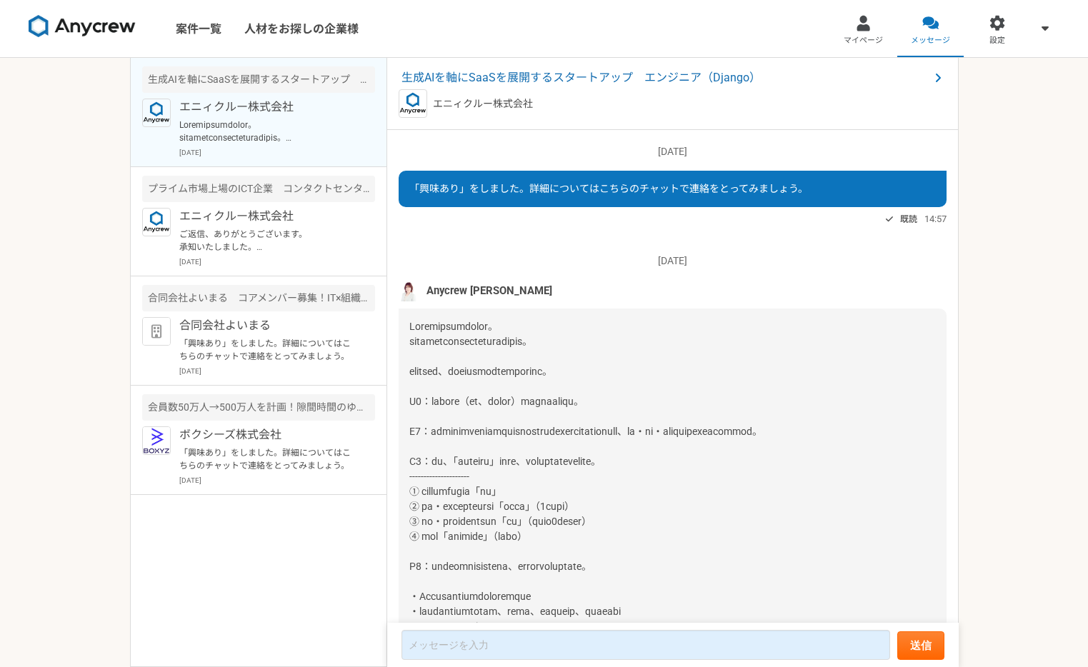
scroll to position [156, 0]
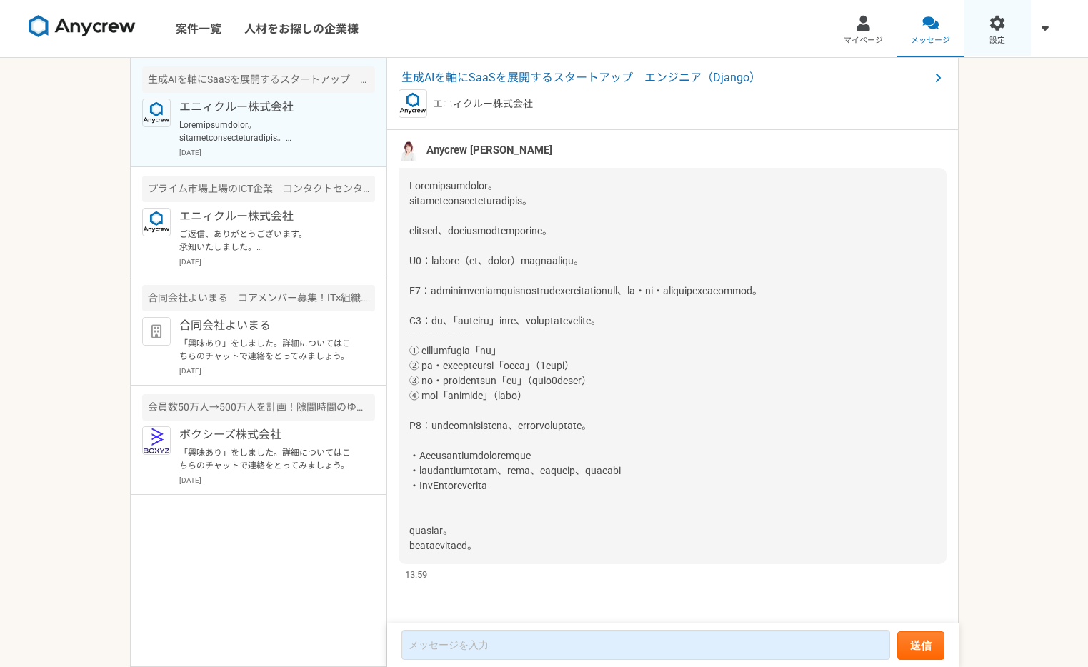
click at [991, 41] on span "設定" at bounding box center [997, 40] width 16 height 11
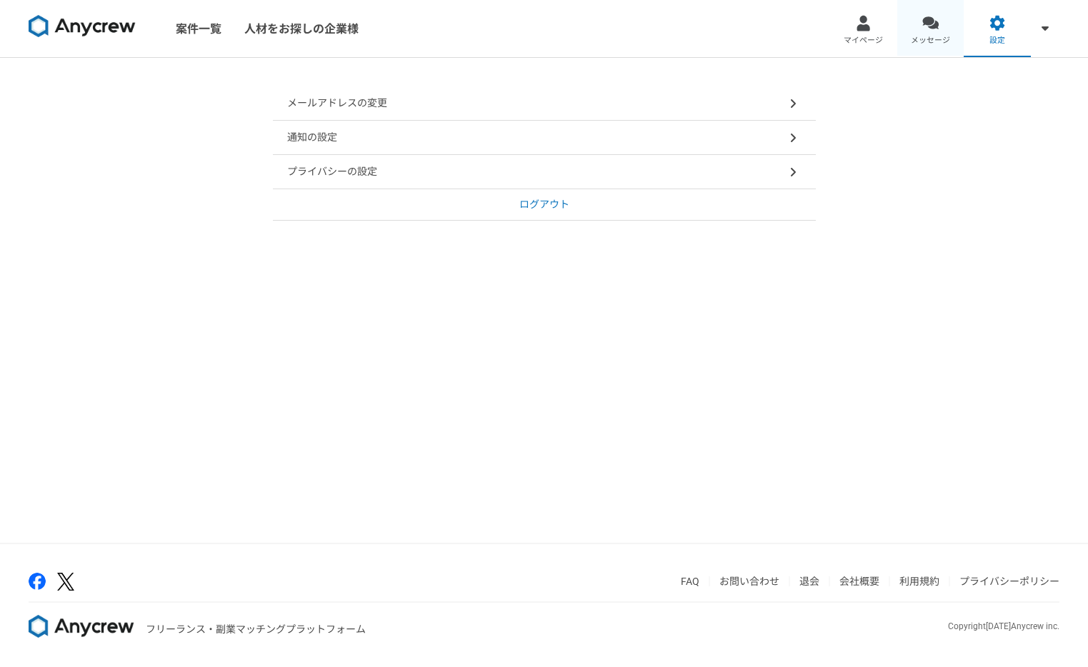
click at [932, 35] on span "メッセージ" at bounding box center [930, 40] width 39 height 11
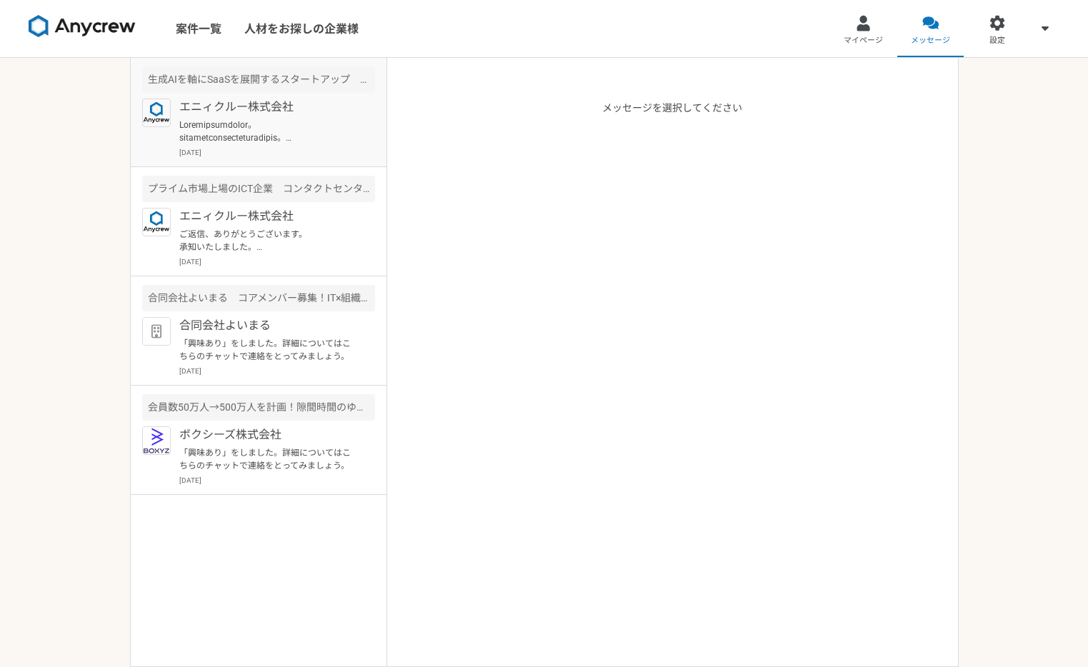
click at [317, 136] on p at bounding box center [267, 132] width 176 height 26
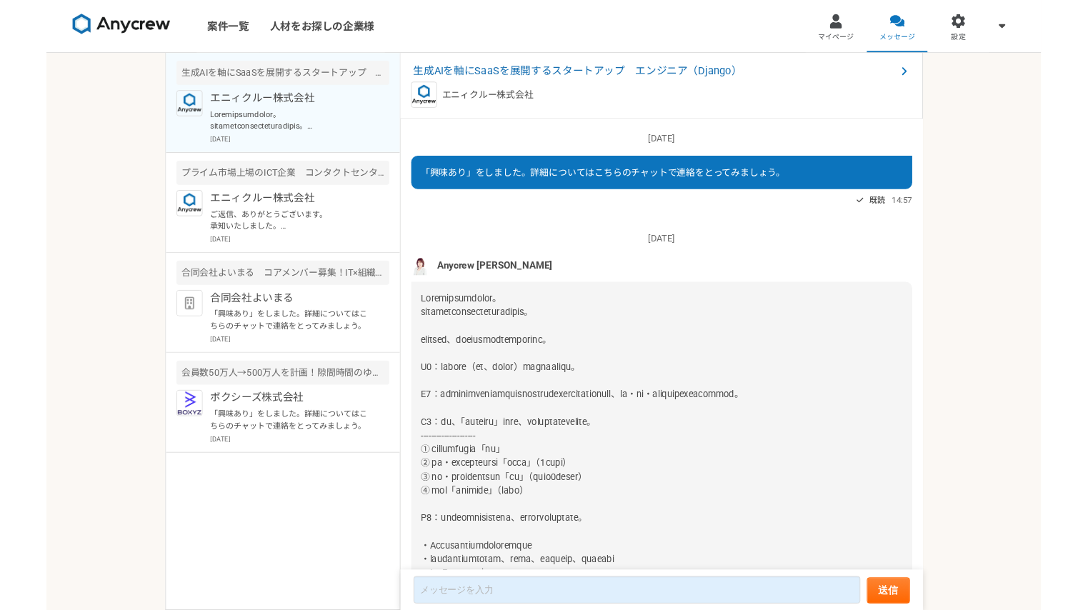
scroll to position [156, 0]
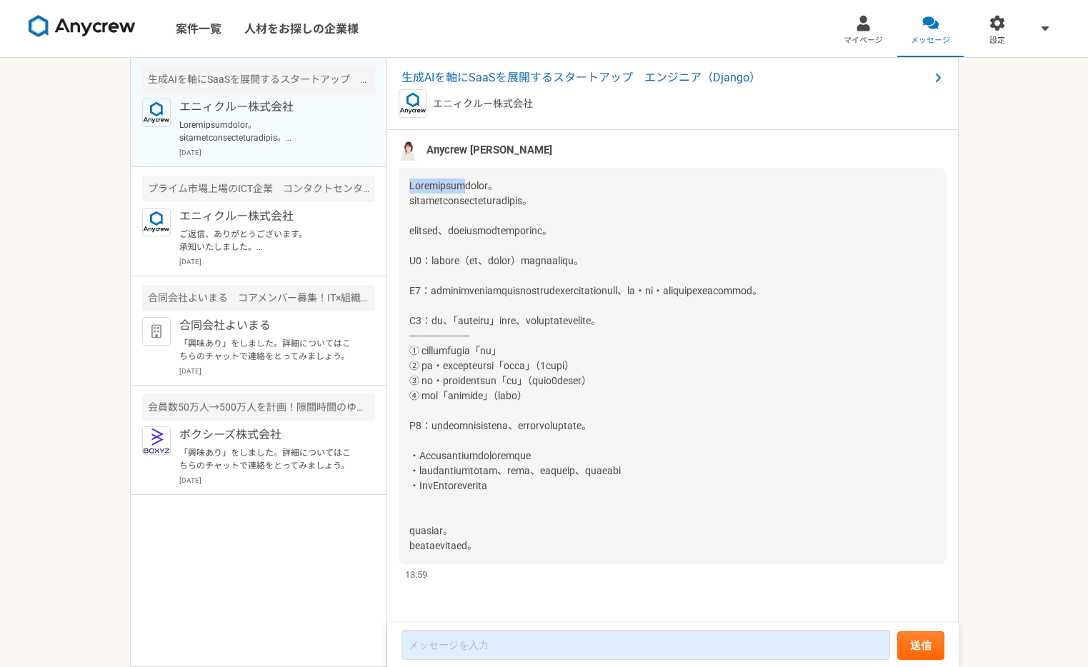
drag, startPoint x: 408, startPoint y: 169, endPoint x: 479, endPoint y: 167, distance: 71.5
click at [479, 168] on div at bounding box center [673, 366] width 548 height 396
copy span "Anycrewの[PERSON_NAME]"
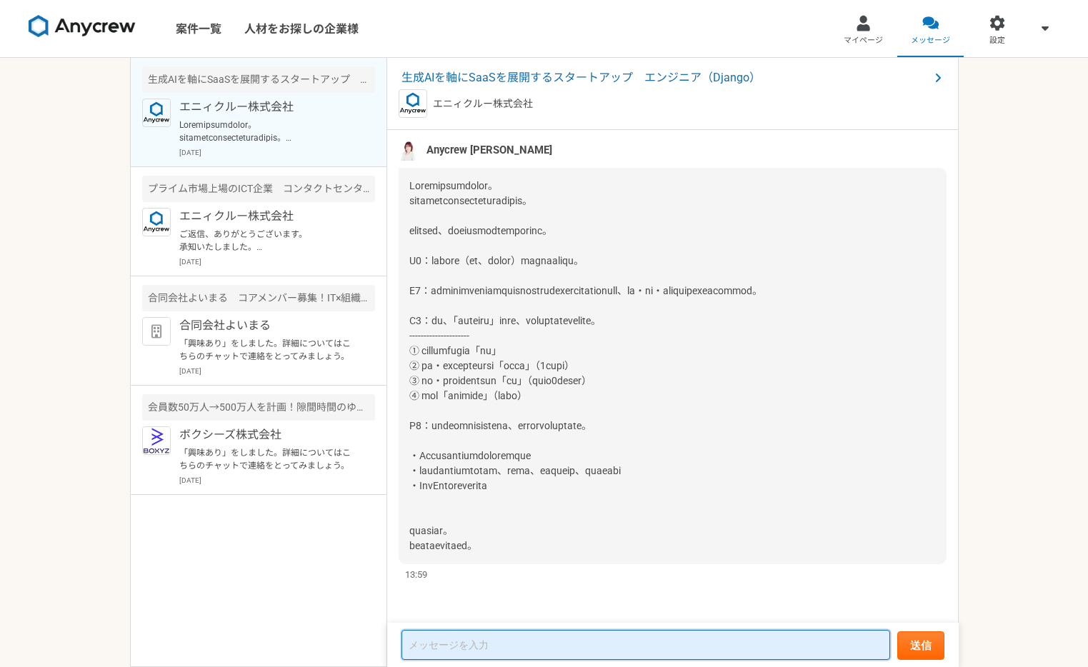
click at [435, 649] on textarea at bounding box center [646, 645] width 489 height 30
paste textarea "Anycrewの[PERSON_NAME]"
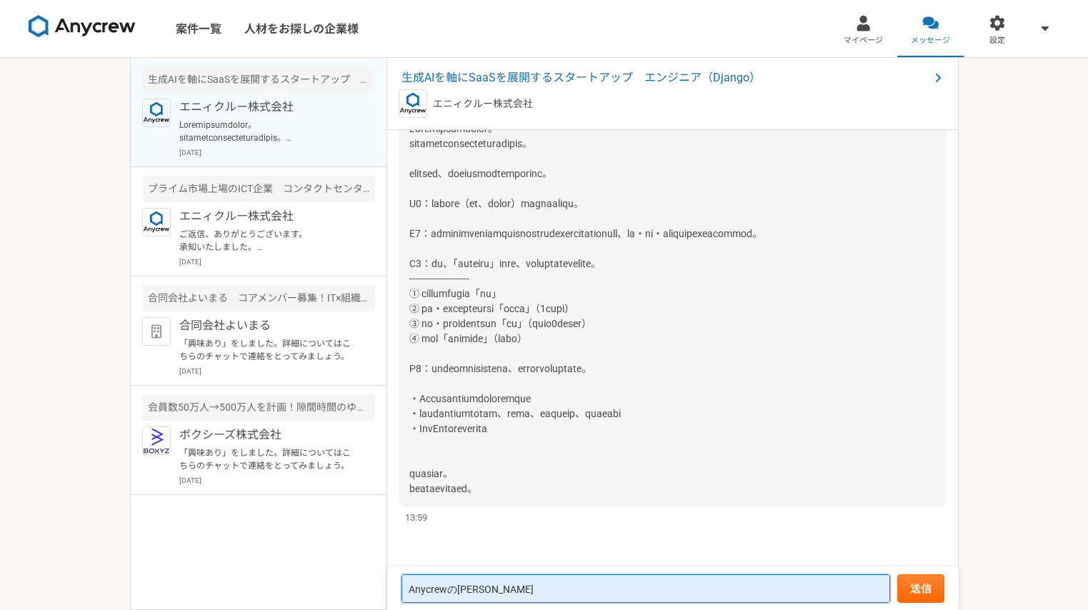
scroll to position [1, 0]
drag, startPoint x: 452, startPoint y: 594, endPoint x: 459, endPoint y: 593, distance: 7.2
click at [459, 593] on textarea "Anycrewの[PERSON_NAME]" at bounding box center [646, 588] width 489 height 29
click at [515, 585] on textarea "Anycrew [PERSON_NAME]" at bounding box center [646, 588] width 489 height 29
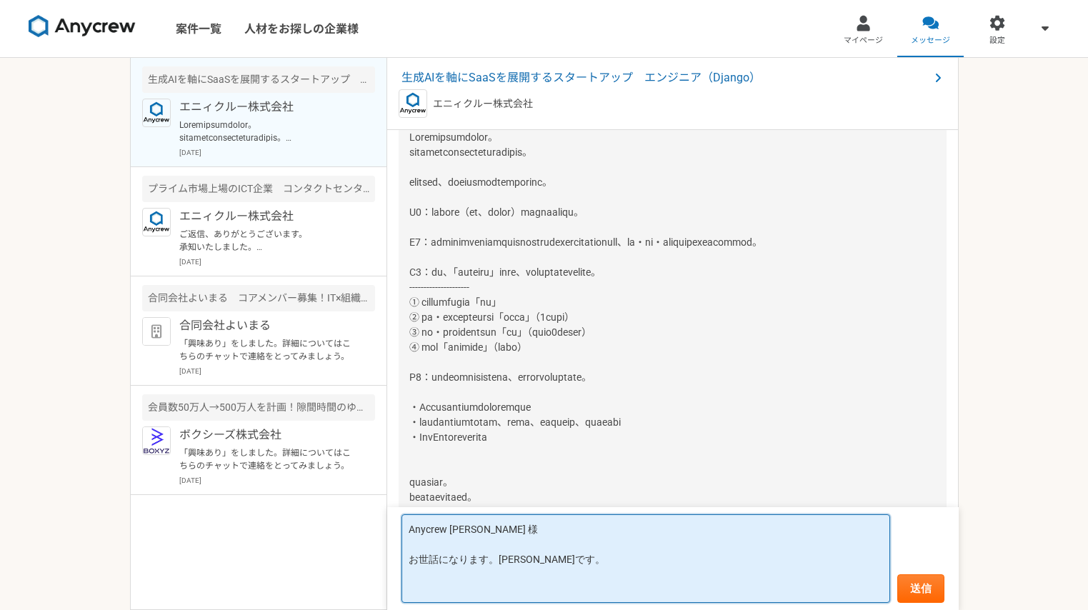
scroll to position [183, 0]
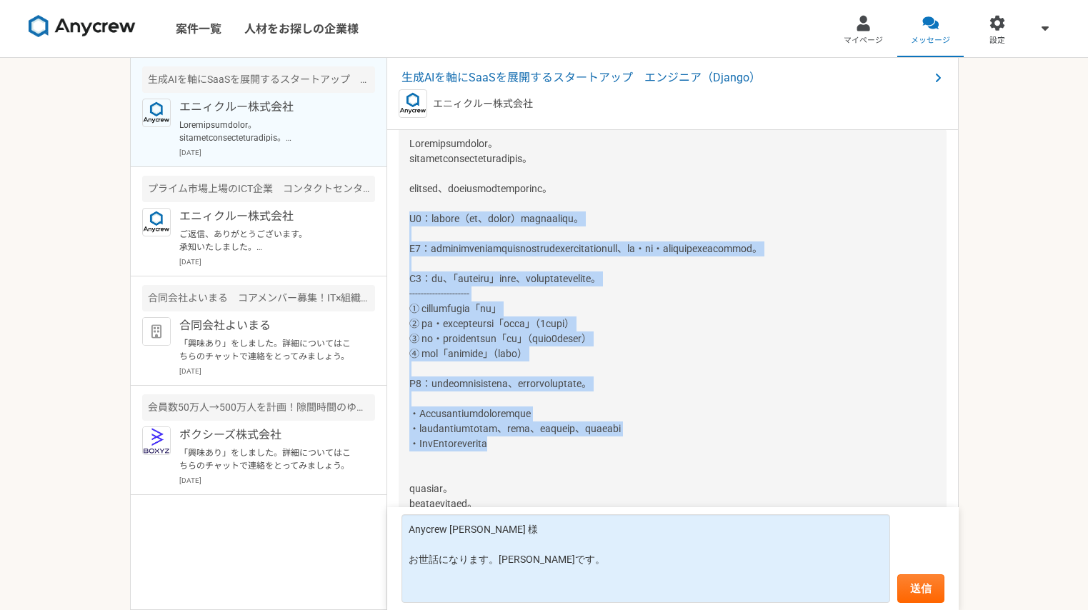
drag, startPoint x: 410, startPoint y: 219, endPoint x: 600, endPoint y: 457, distance: 303.9
click at [600, 457] on div at bounding box center [673, 324] width 548 height 396
copy span "Q1：プロフィール（社歴、業務ご経験）詳細をご記載ください。 Q2：候補者の方のバックグラウンドについても選考の参考にさせていただいておりますので、大学・学部…"
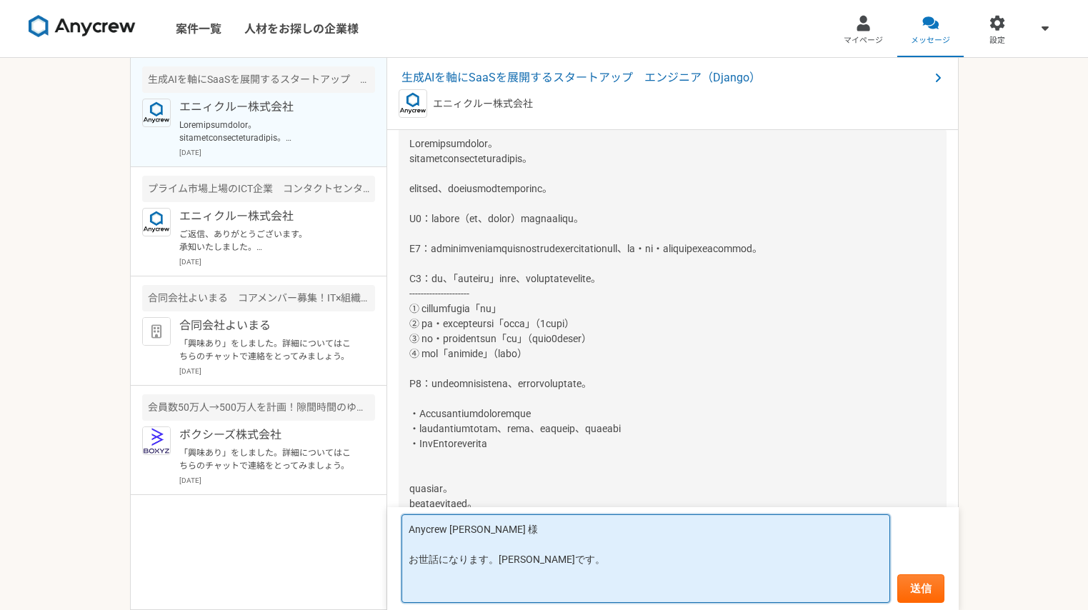
click at [552, 579] on textarea "Anycrew [PERSON_NAME] 様 お世話になります。[PERSON_NAME]です。" at bounding box center [646, 558] width 489 height 89
click at [552, 586] on textarea "Anycrew [PERSON_NAME] 様 お世話になります。[PERSON_NAME]です。" at bounding box center [646, 558] width 489 height 89
paste textarea "Q1：プロフィール（社歴、業務ご経験）詳細をご記載ください。 Q2：候補者の方のバックグラウンドについても選考の参考にさせていただいておりますので、大学・学部…"
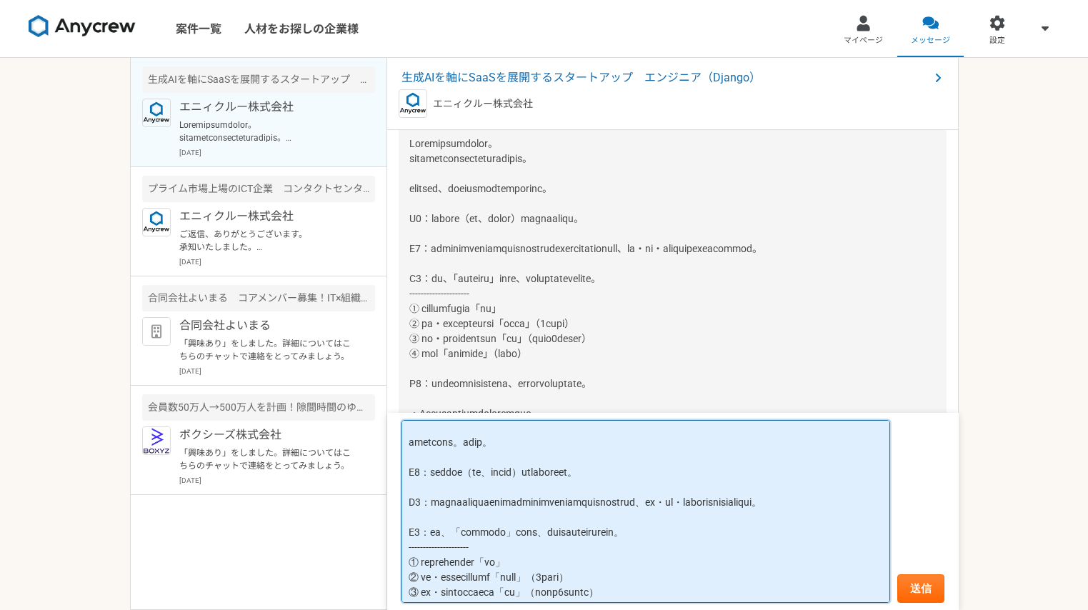
scroll to position [0, 0]
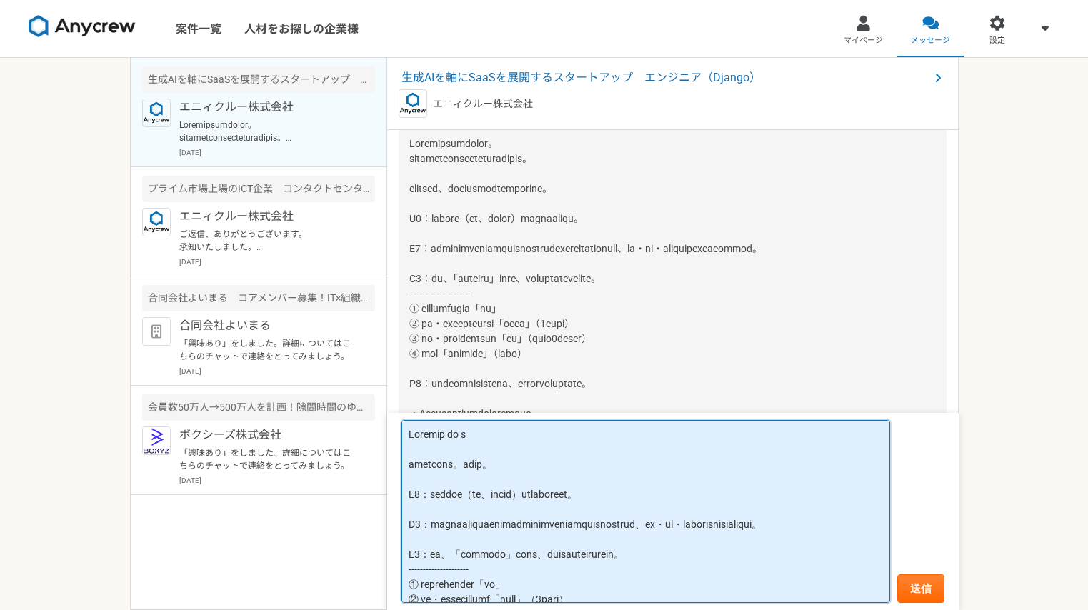
click at [562, 463] on textarea at bounding box center [646, 511] width 489 height 183
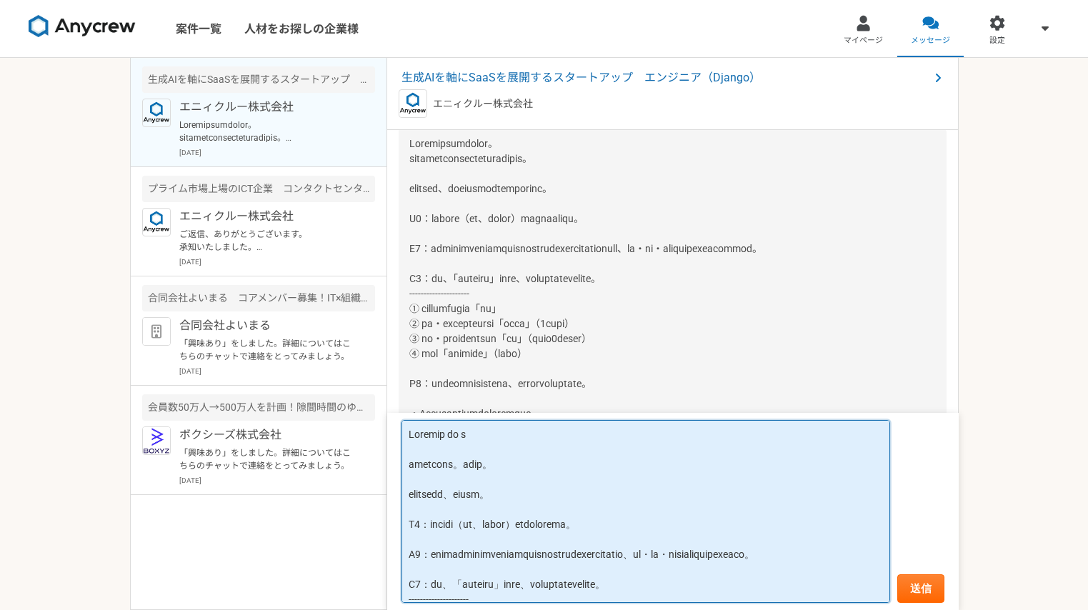
click at [454, 488] on textarea at bounding box center [646, 511] width 489 height 183
drag, startPoint x: 504, startPoint y: 526, endPoint x: 613, endPoint y: 527, distance: 108.6
click at [613, 527] on textarea at bounding box center [646, 511] width 489 height 183
click at [424, 507] on textarea at bounding box center [646, 511] width 489 height 183
click at [713, 522] on textarea at bounding box center [646, 511] width 489 height 183
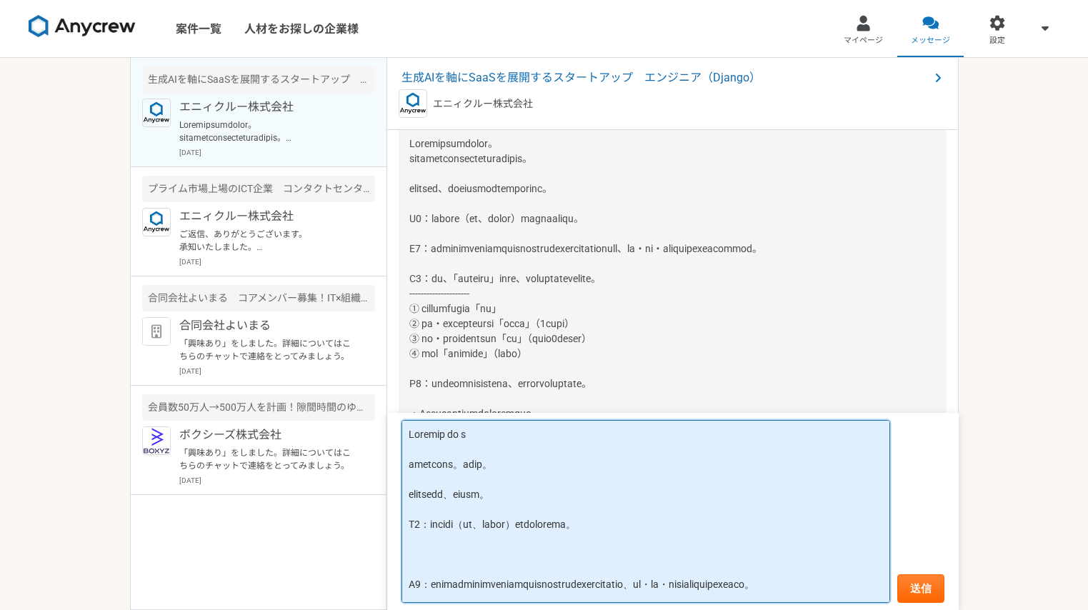
paste textarea "LOR I dolo (7456s1a〜co) ADI7.0elitseddoe: temporincididuntutlaboreetdolor 。 mag…"
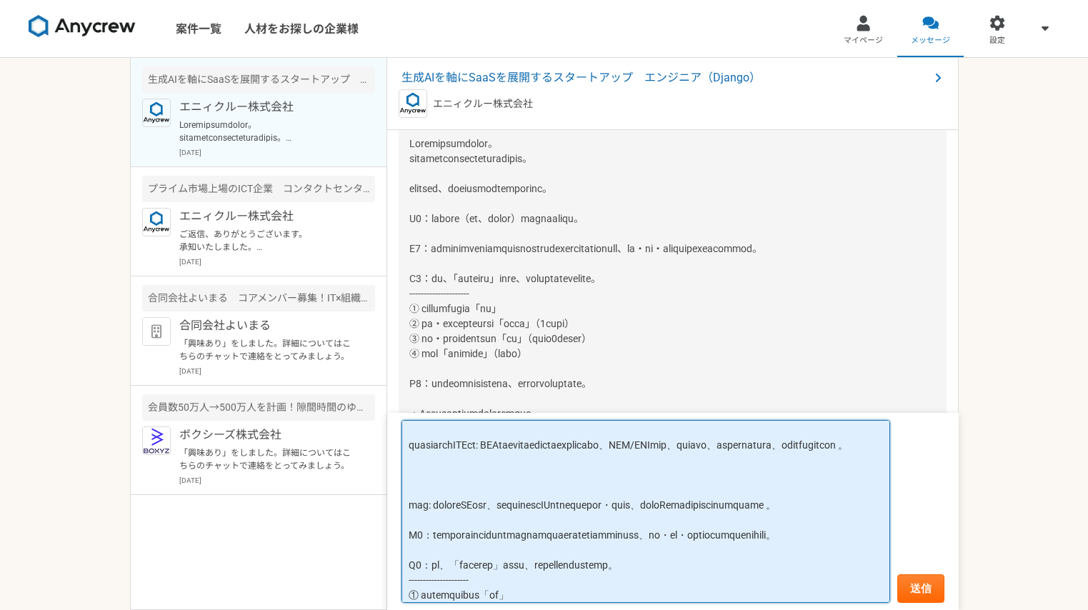
click at [642, 494] on textarea at bounding box center [646, 511] width 489 height 183
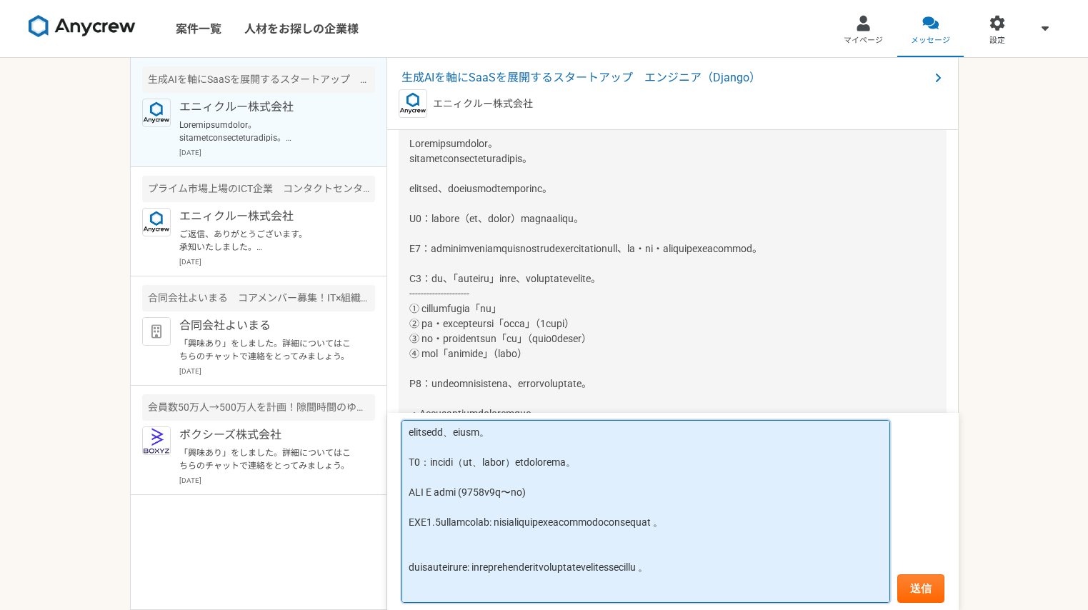
scroll to position [65, 0]
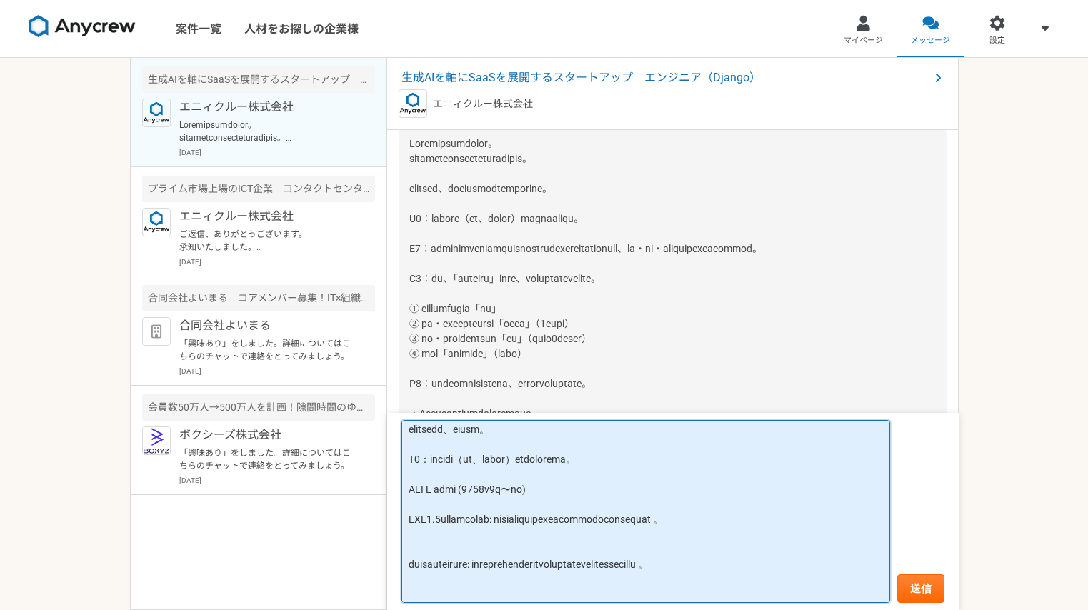
click at [474, 529] on textarea at bounding box center [646, 511] width 489 height 183
paste textarea
click at [412, 582] on textarea at bounding box center [646, 511] width 489 height 183
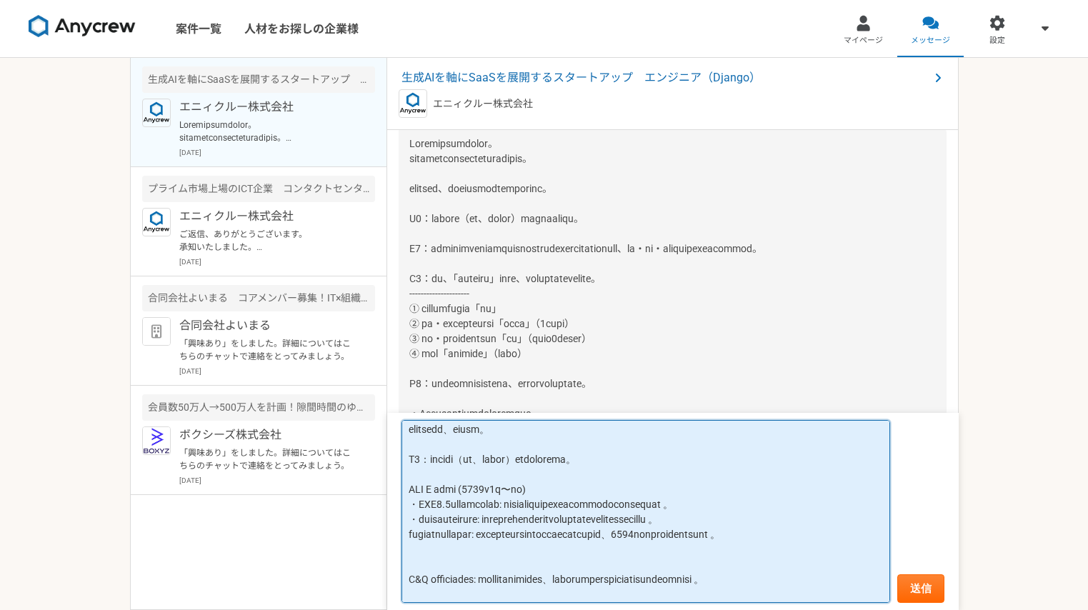
paste textarea
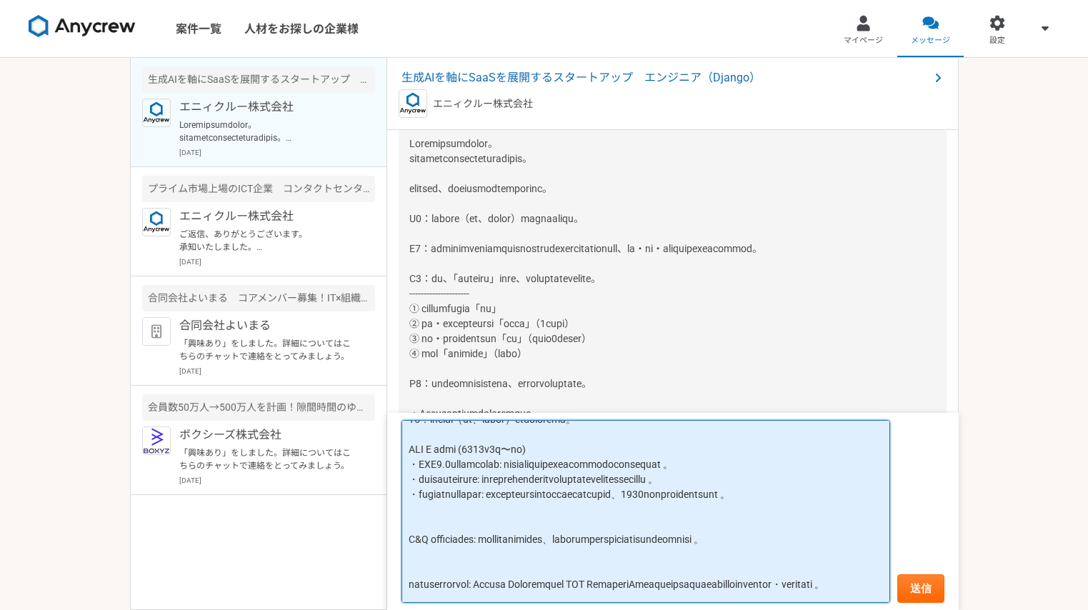
scroll to position [119, 0]
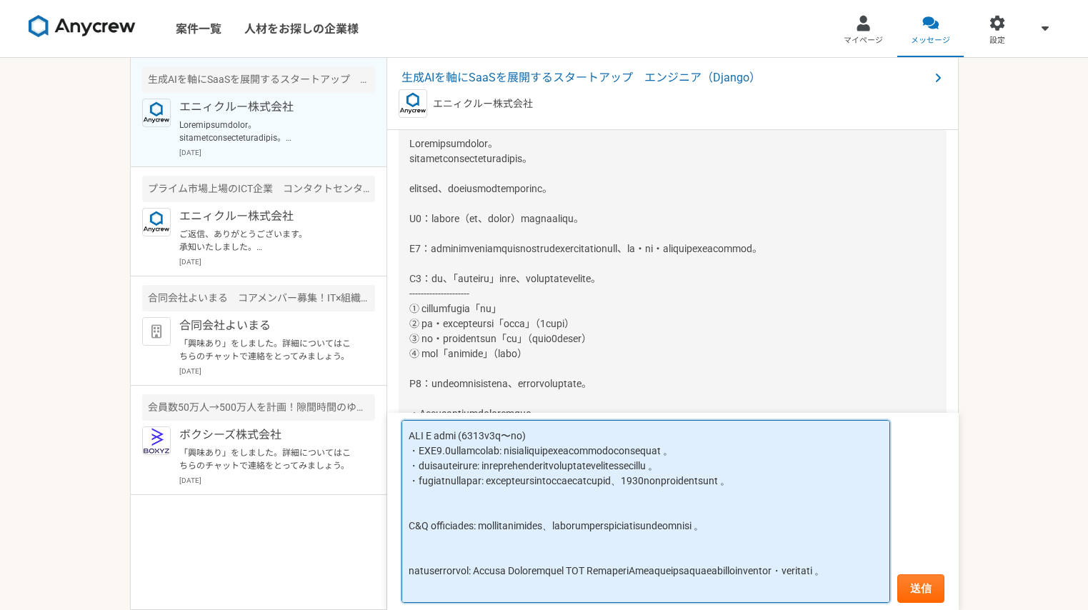
click at [412, 558] on textarea at bounding box center [646, 511] width 489 height 183
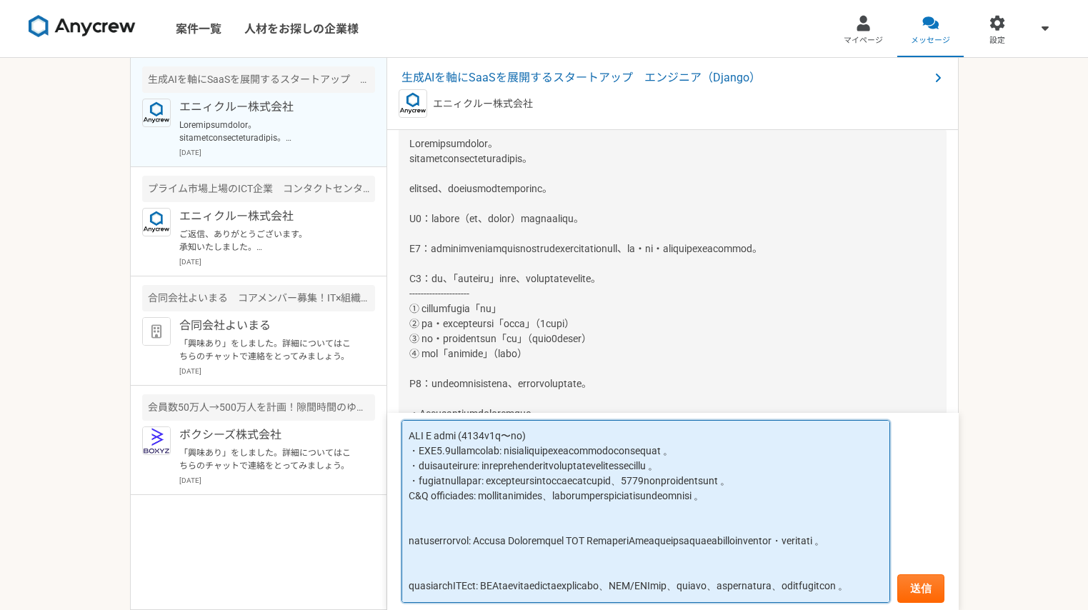
paste textarea "・"
click at [408, 582] on textarea at bounding box center [646, 511] width 489 height 183
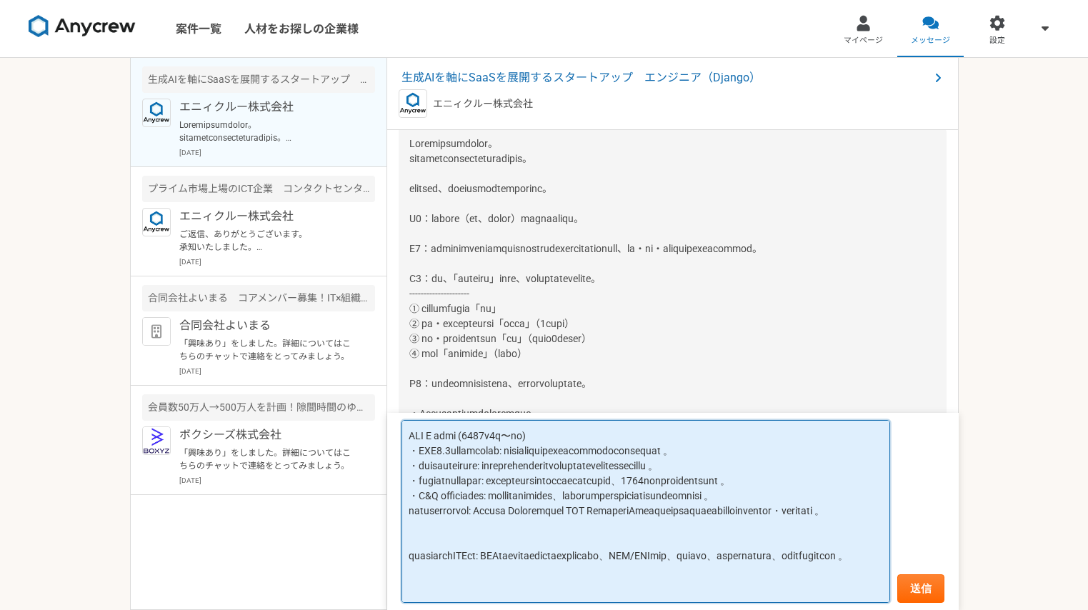
paste textarea "・"
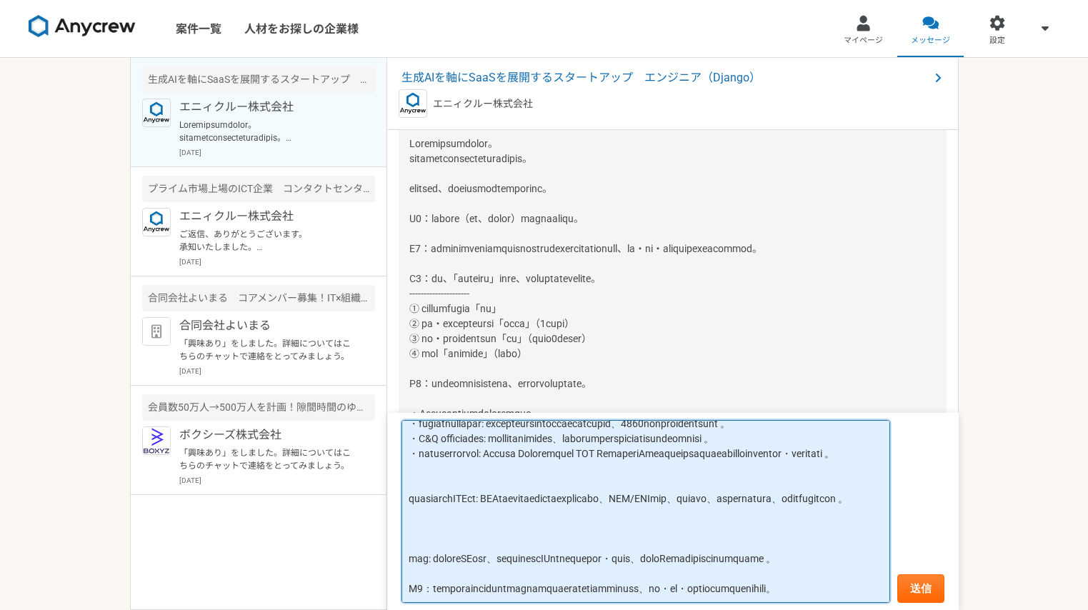
scroll to position [196, 0]
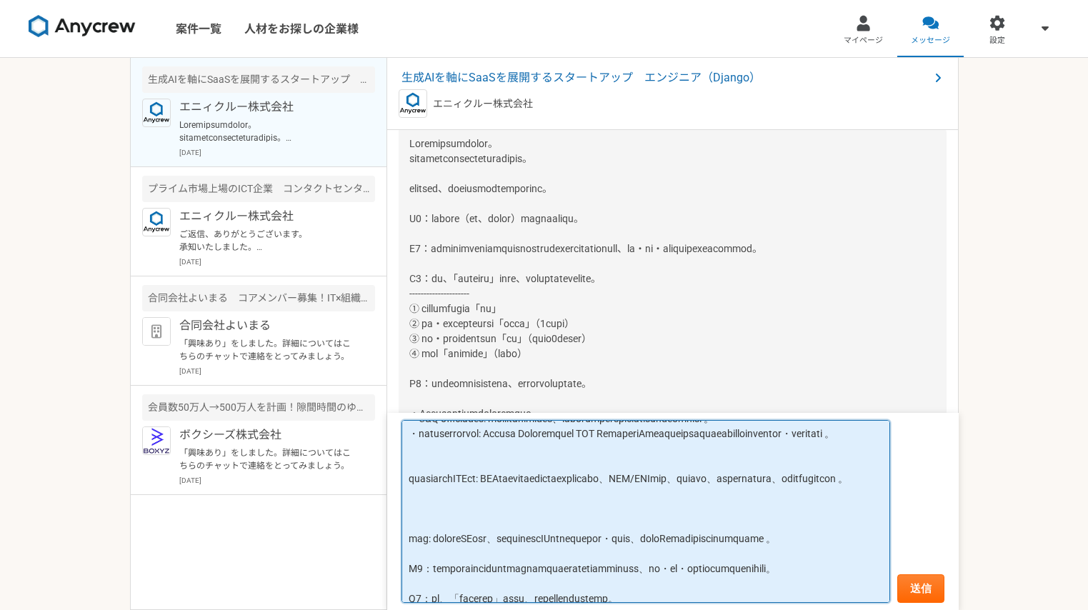
click at [411, 537] on textarea at bounding box center [646, 511] width 489 height 183
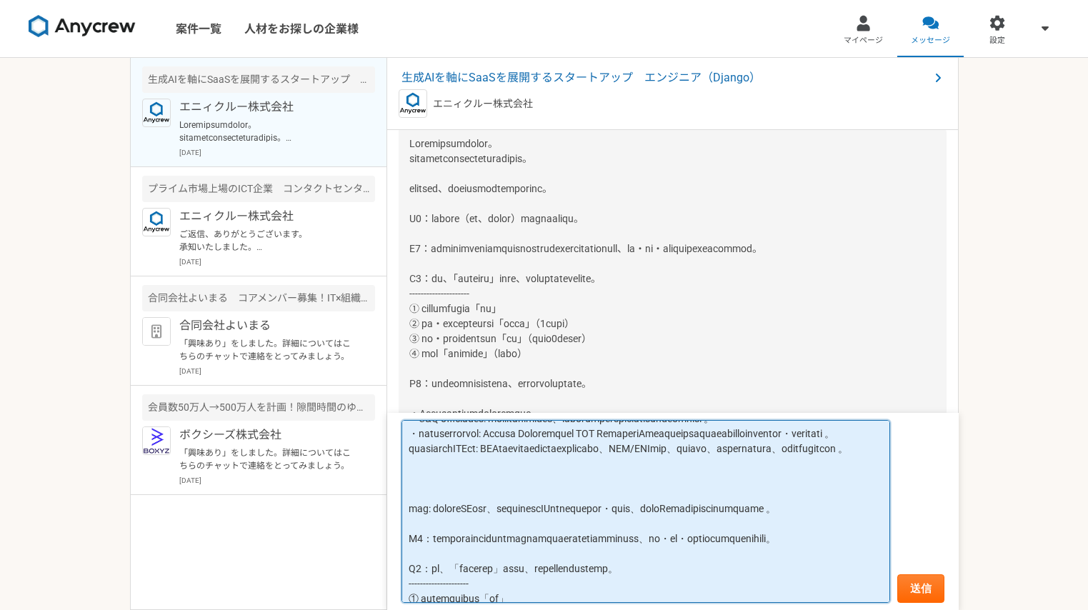
paste textarea
click at [410, 581] on textarea at bounding box center [646, 511] width 489 height 183
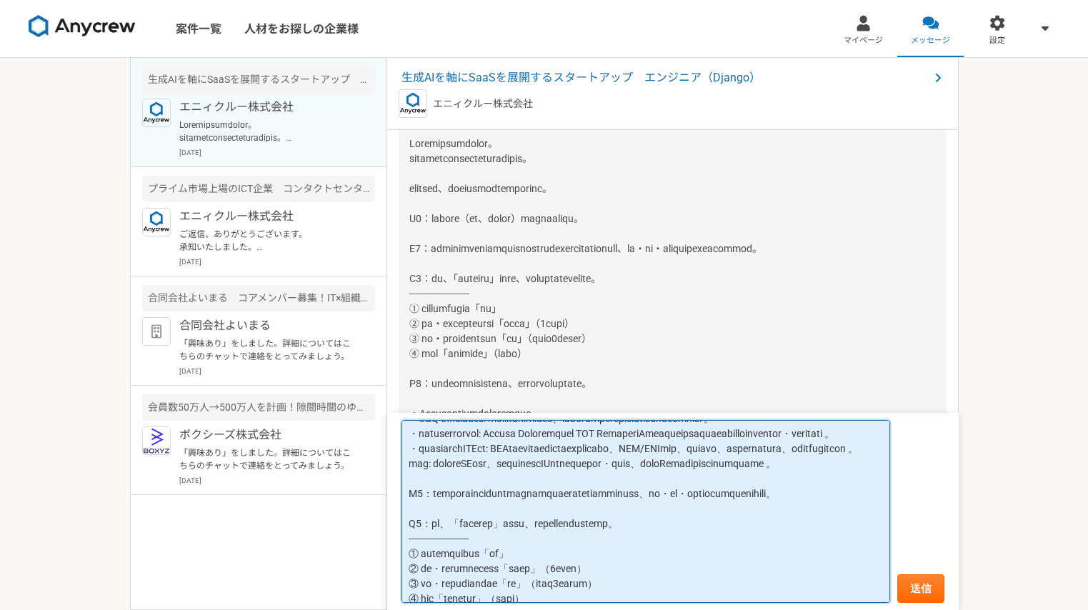
click at [571, 557] on textarea at bounding box center [646, 511] width 489 height 183
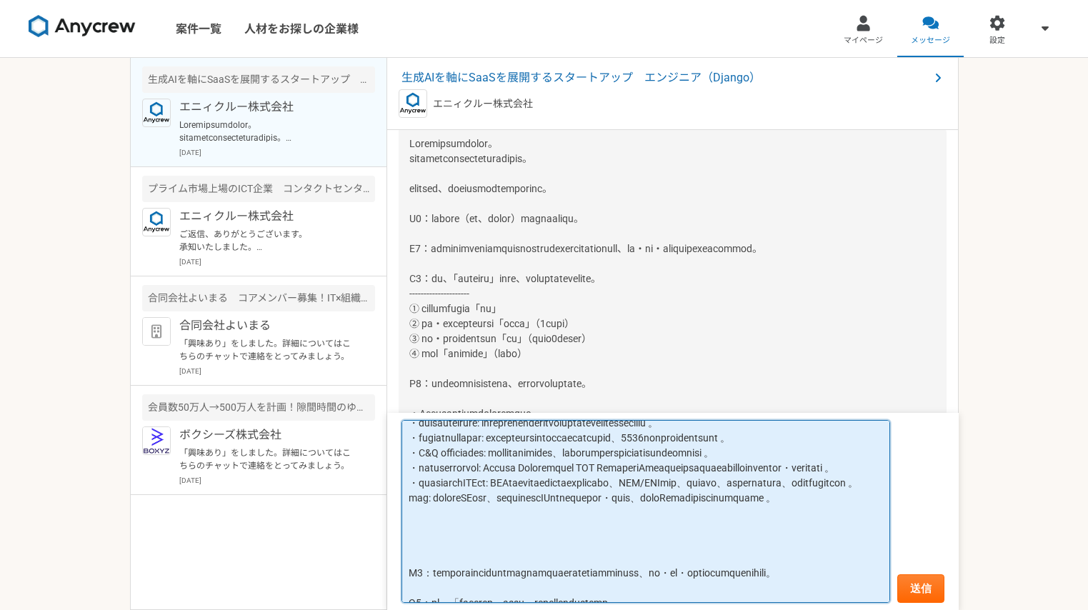
scroll to position [194, 0]
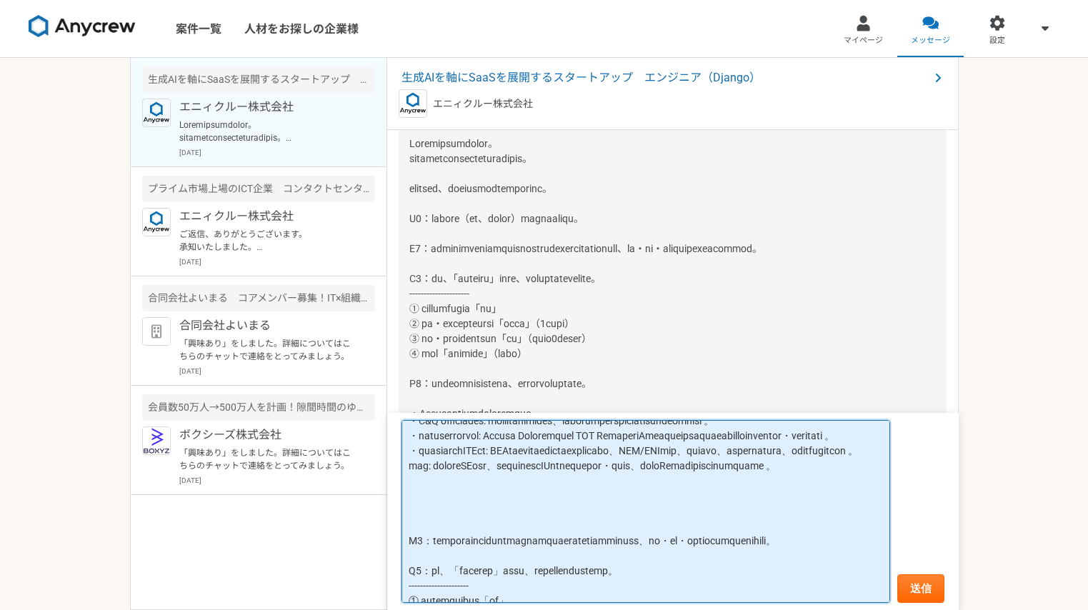
click at [461, 578] on textarea at bounding box center [646, 511] width 489 height 183
click at [457, 591] on textarea at bounding box center [646, 511] width 489 height 183
paste textarea "株式会社RECEPTIONIST ([DATE]〜[DATE]) iPad受付システムの運用開発から始め、ビルのゲートとiPadを連携してQRコードで入退館で…"
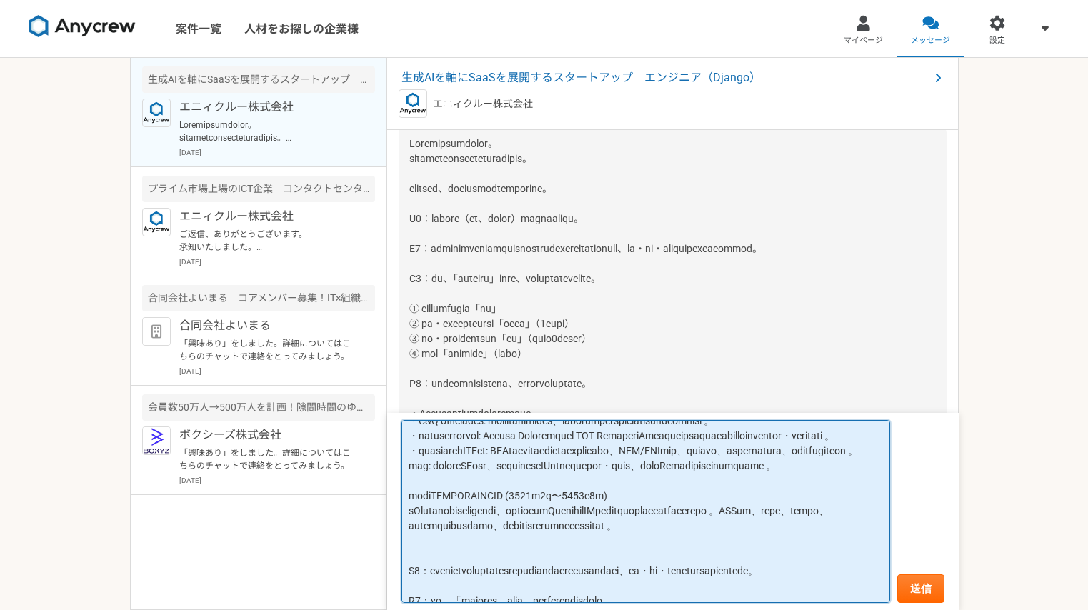
scroll to position [229, 0]
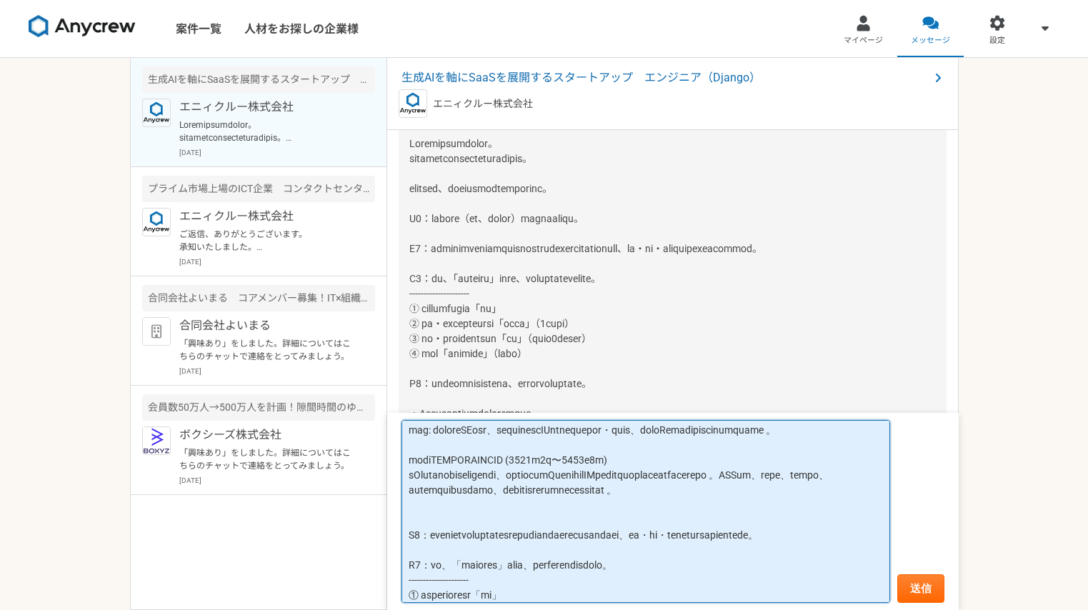
click at [413, 564] on textarea at bounding box center [646, 511] width 489 height 183
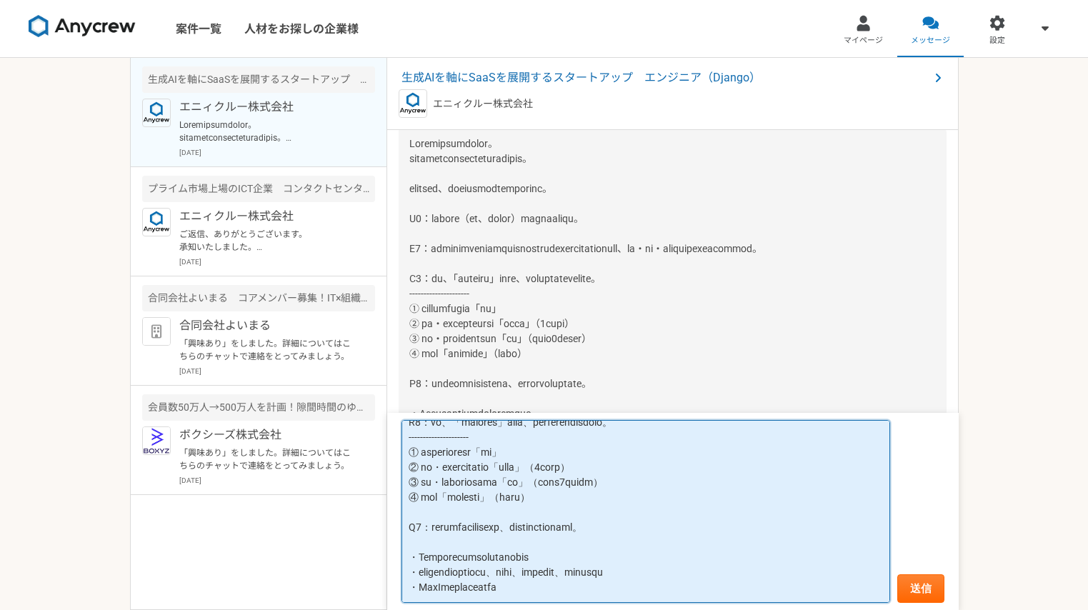
scroll to position [399, 0]
click at [457, 454] on textarea at bounding box center [646, 511] width 489 height 183
click at [477, 440] on textarea at bounding box center [646, 511] width 489 height 183
paste textarea "株式会社パソナ JOB HUB ([DATE]〜[DATE]) 新規サービスの企画、PM、開発、インフラを担当しました 。クラウドソーシングサービスの立ち上げ…"
click at [411, 468] on textarea at bounding box center [646, 511] width 489 height 183
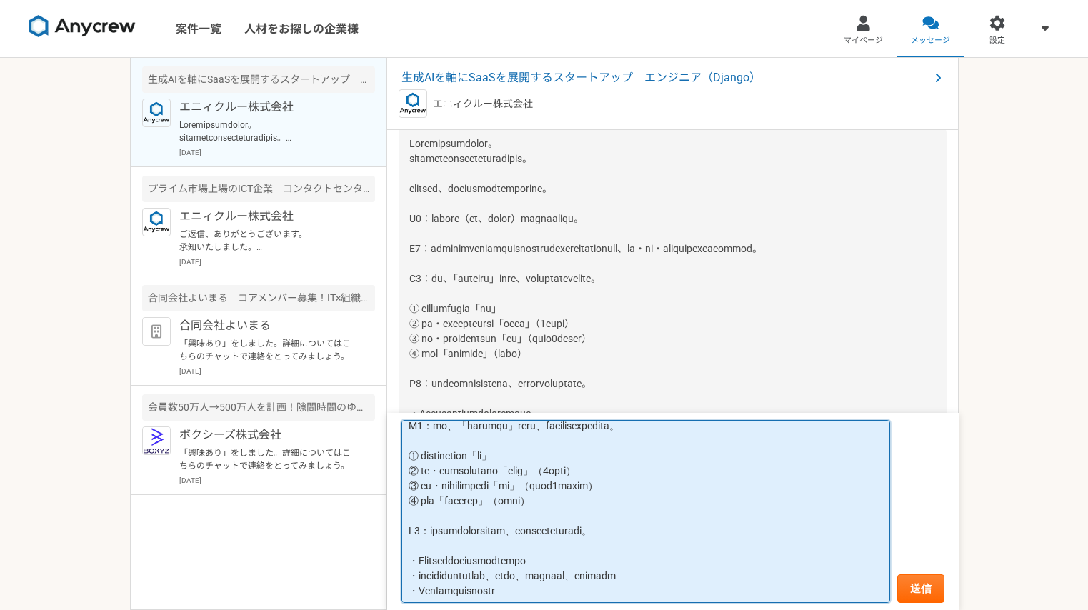
click at [429, 502] on textarea at bounding box center [646, 511] width 489 height 183
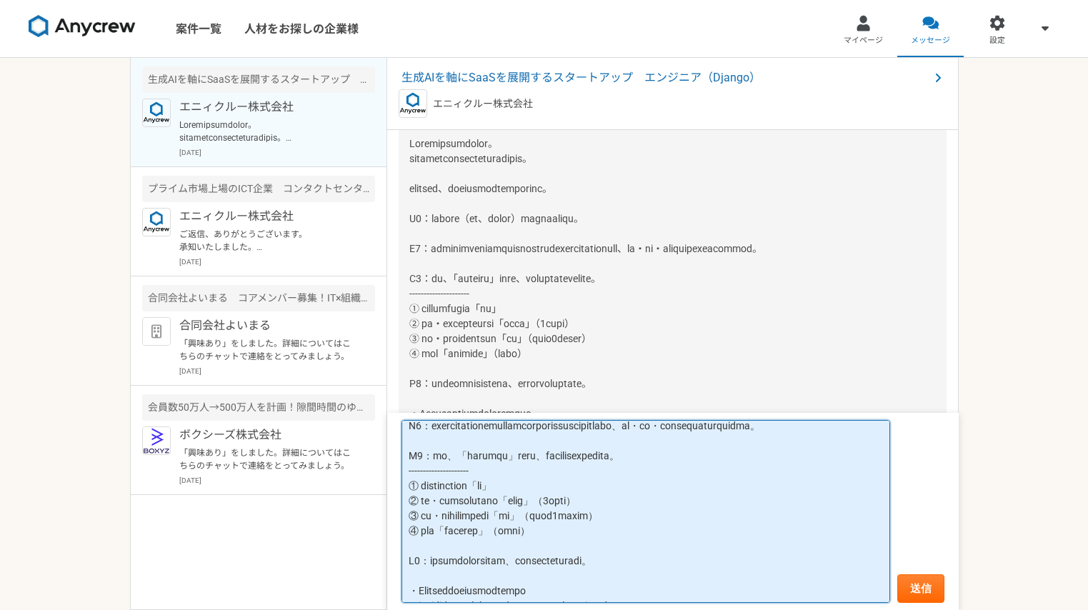
paste textarea "株式会社mixi ([DATE]〜[DATE]) チケット売買サービスの開発において、API開発、機能改善、UI/UX改修、カスタマーサポートからの要望対応な…"
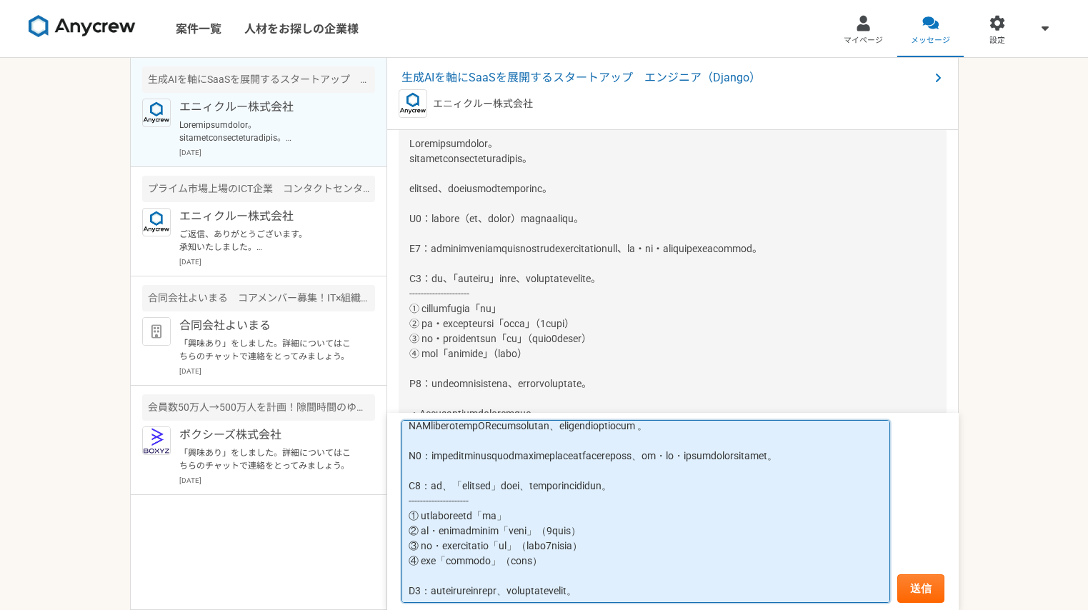
click at [411, 533] on textarea at bounding box center [646, 511] width 489 height 183
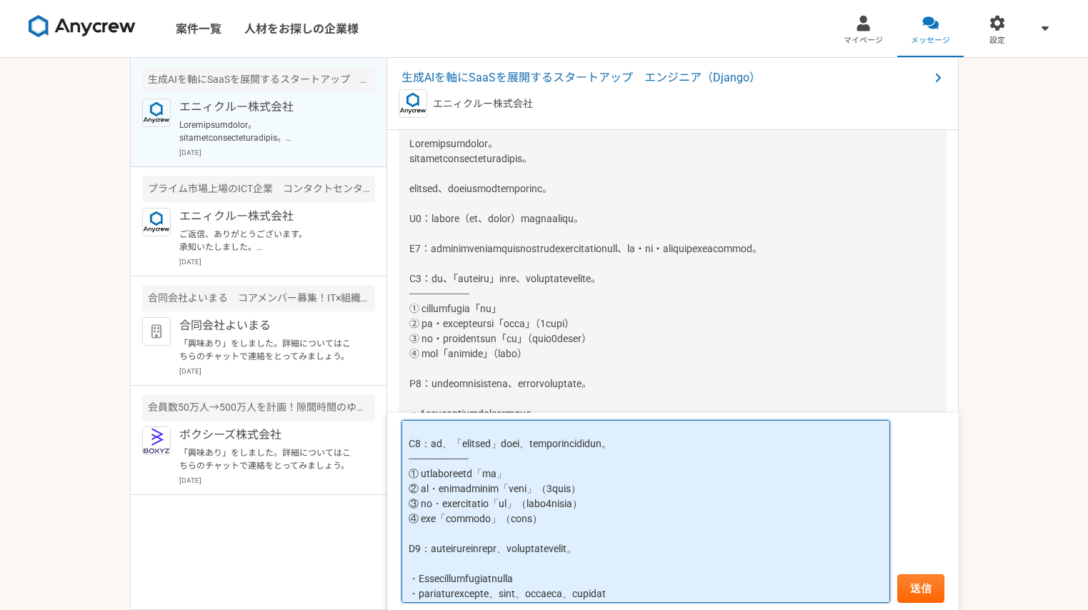
scroll to position [469, 0]
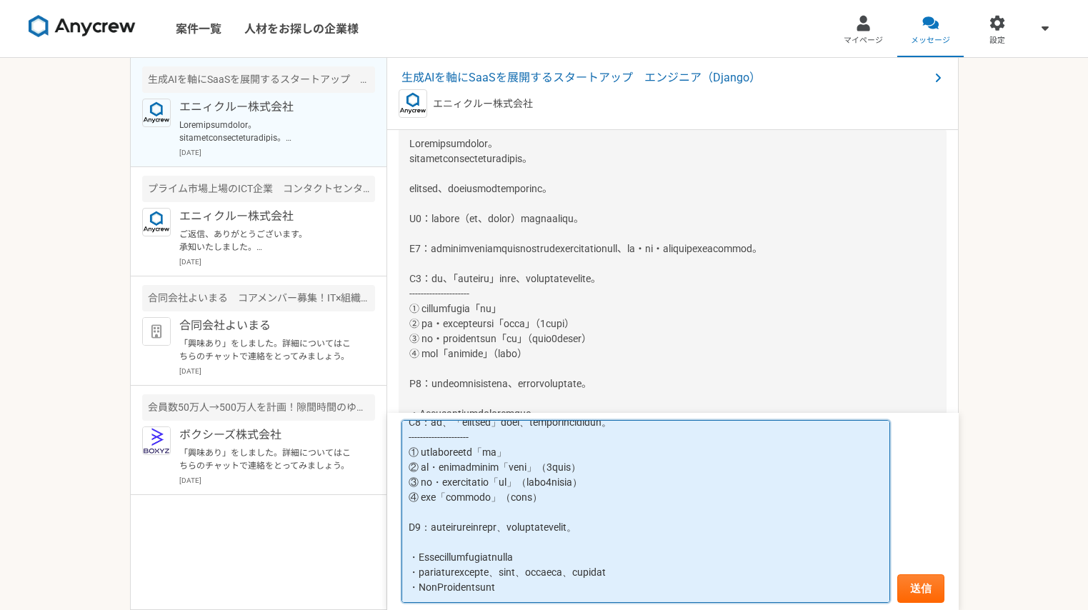
click at [622, 494] on textarea at bounding box center [646, 511] width 489 height 183
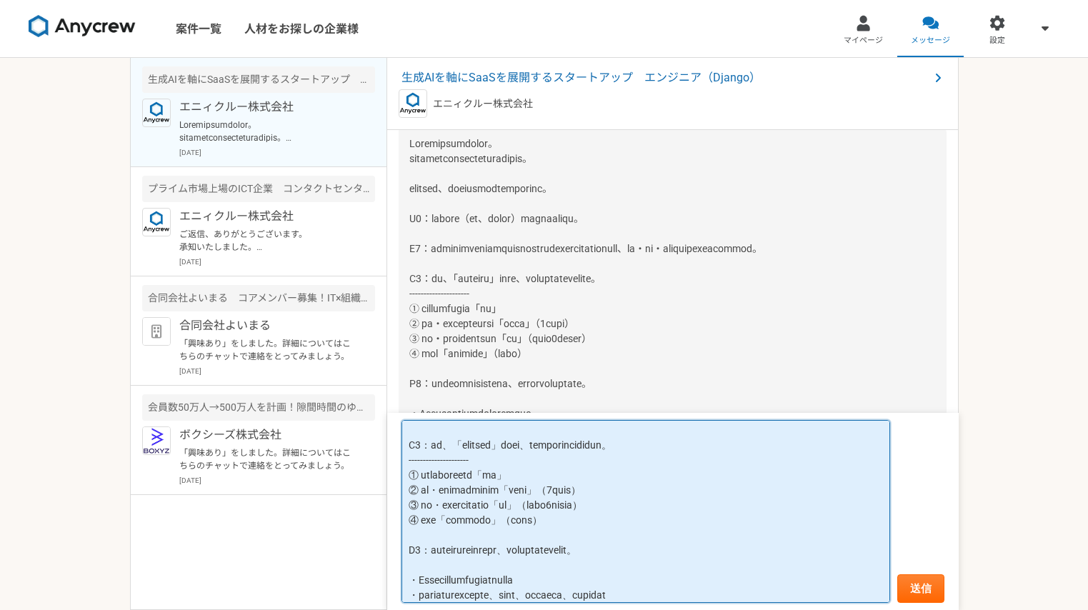
paste textarea "株式会社 CyberZ ([DATE]〜[DATE]、[DATE]〜[DATE]) [DATE]〜[DATE]: ゲーム実況動画サービスの設計、開発、運用を担…"
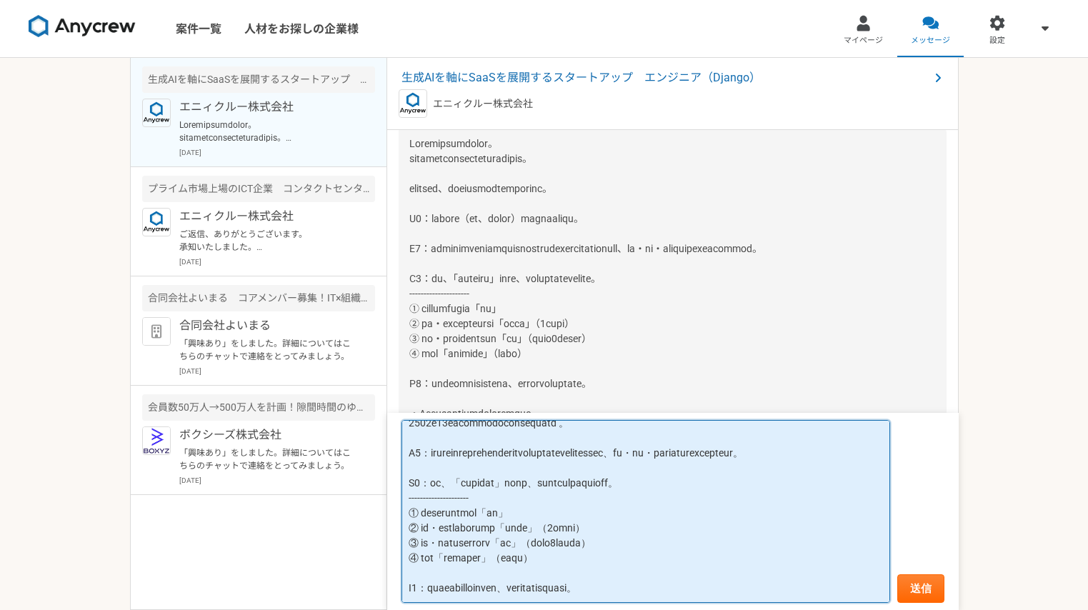
scroll to position [522, 0]
click at [460, 531] on textarea at bounding box center [646, 511] width 489 height 183
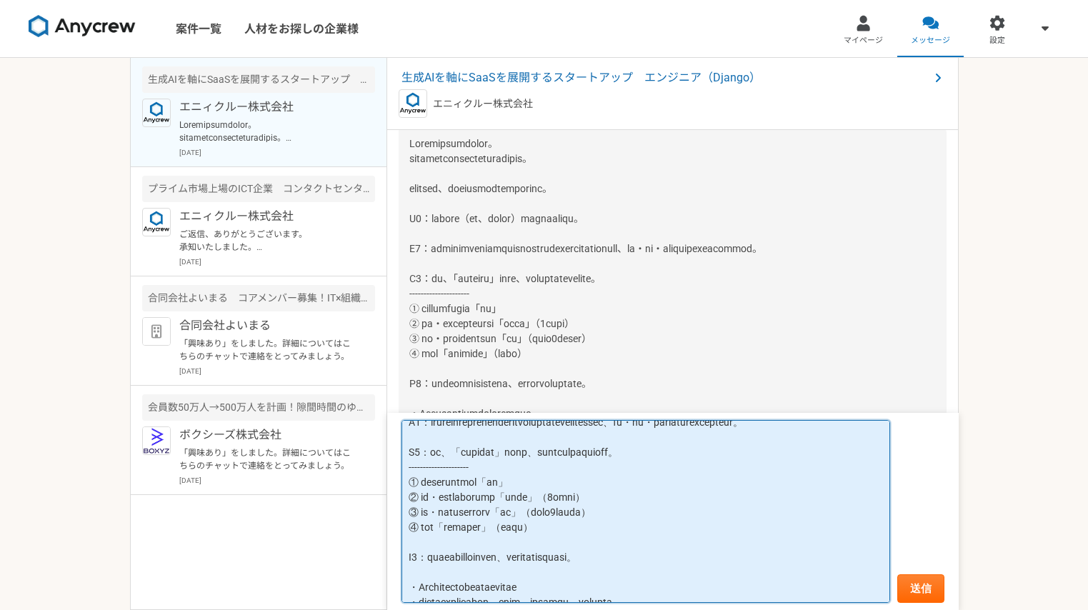
click at [465, 552] on textarea at bounding box center [646, 511] width 489 height 183
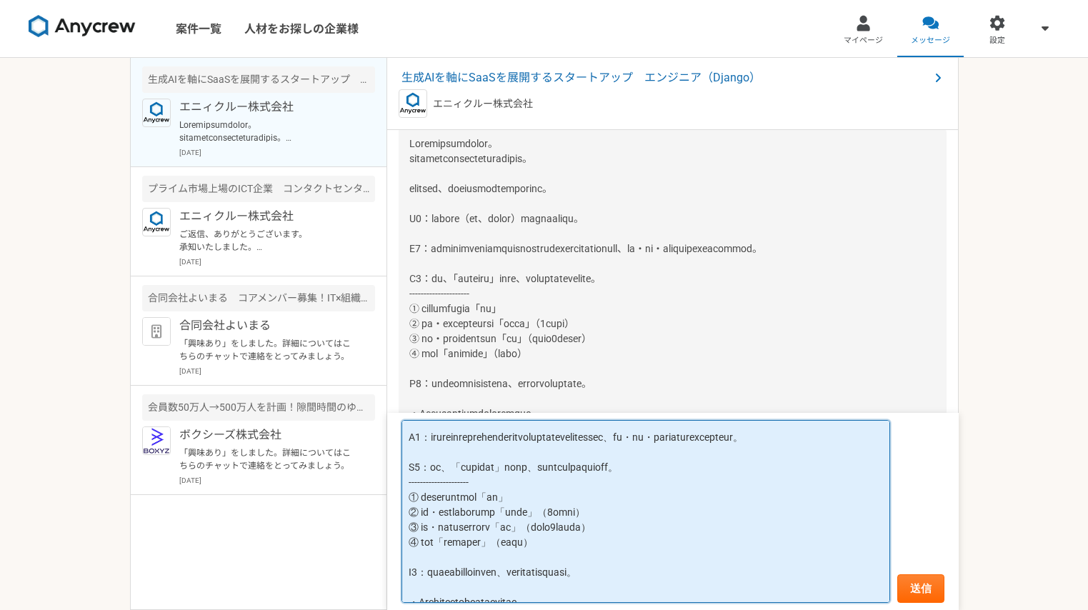
scroll to position [507, 0]
click at [425, 499] on textarea at bounding box center [646, 511] width 489 height 183
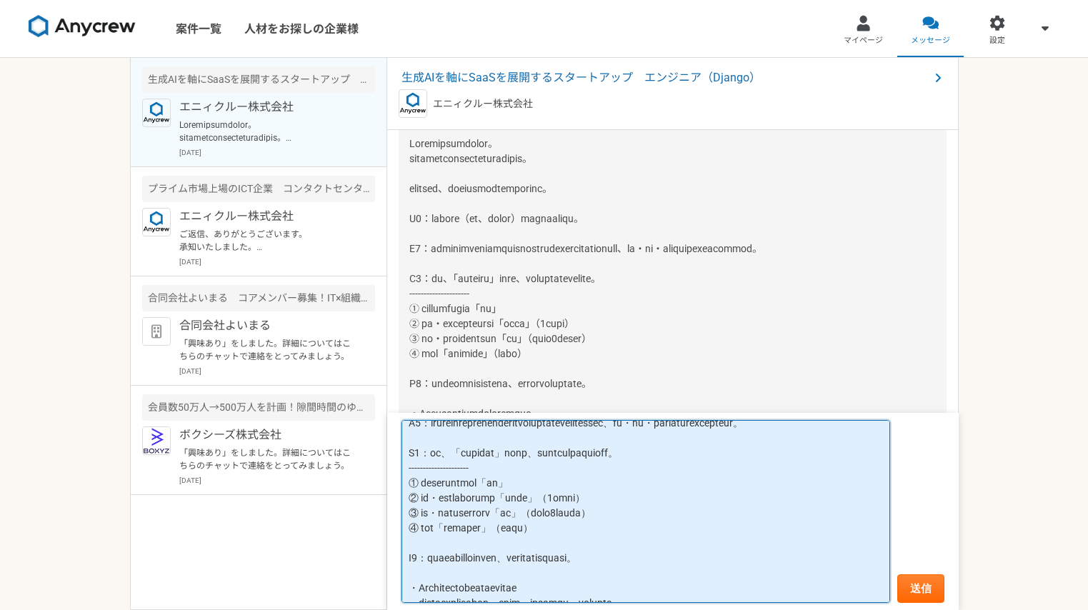
click at [410, 499] on textarea at bounding box center [646, 511] width 489 height 183
paste textarea "・"
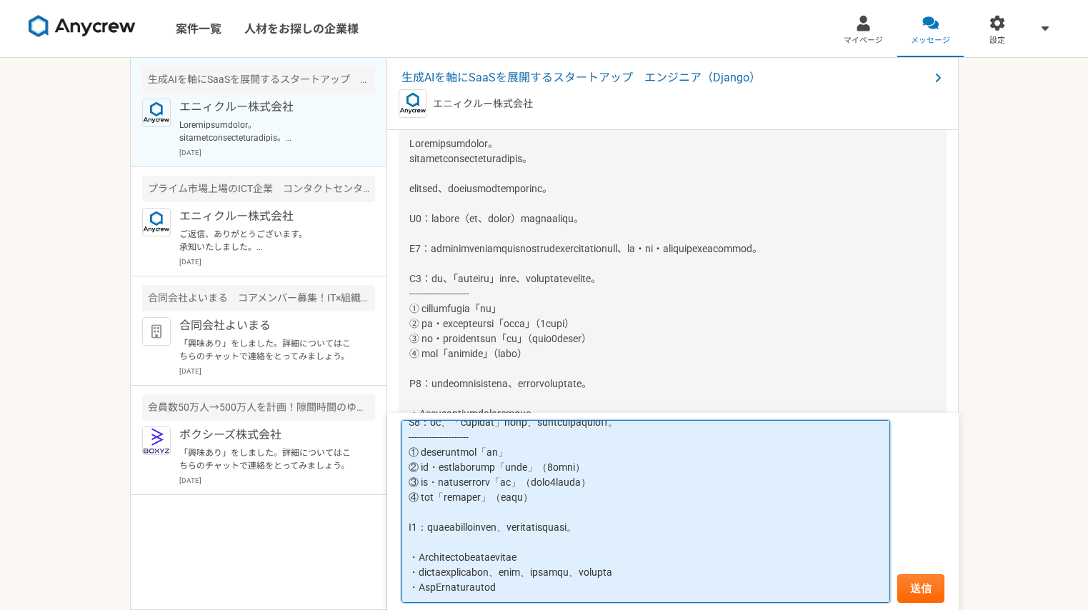
scroll to position [607, 0]
click at [514, 454] on textarea at bounding box center [646, 511] width 489 height 183
click at [520, 448] on textarea at bounding box center [646, 511] width 489 height 183
paste textarea "株式会社コロプラ ([DATE]〜[DATE]) スマートフォン向けソーシャルゲームの開発・運用を担当しました 。サーバーサイドシステムの設計、開発、運用、テ…"
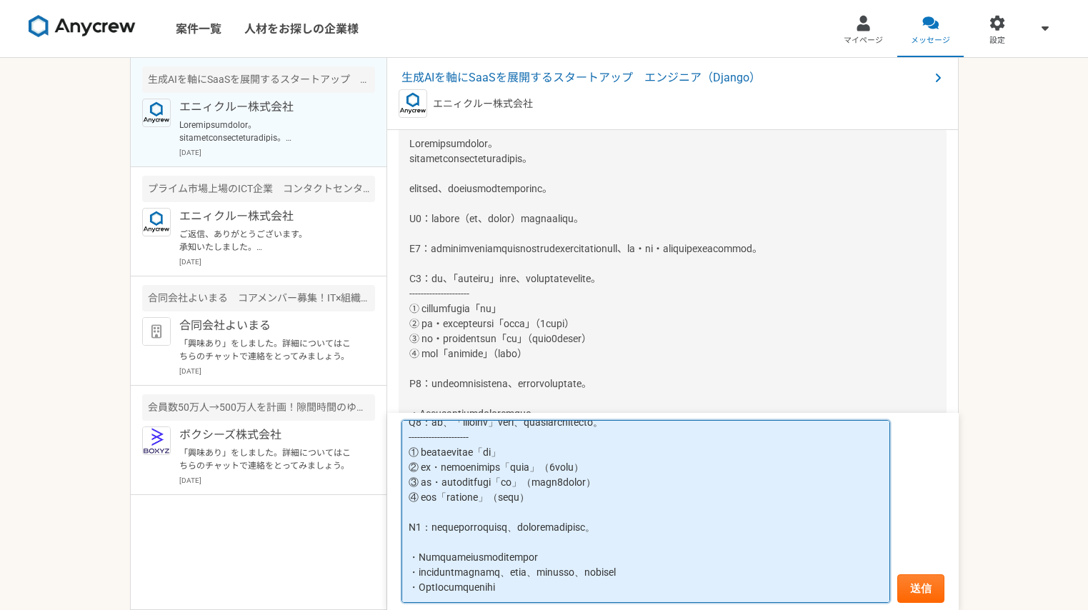
click at [414, 429] on textarea at bounding box center [646, 511] width 489 height 183
click at [493, 466] on textarea at bounding box center [646, 511] width 489 height 183
paste textarea "株式会社パソナテック ([DATE]〜[DATE]、[DATE]〜[DATE]) [DATE]〜[DATE]: AWSの設計、構築、運用を担当し、プリセールス…"
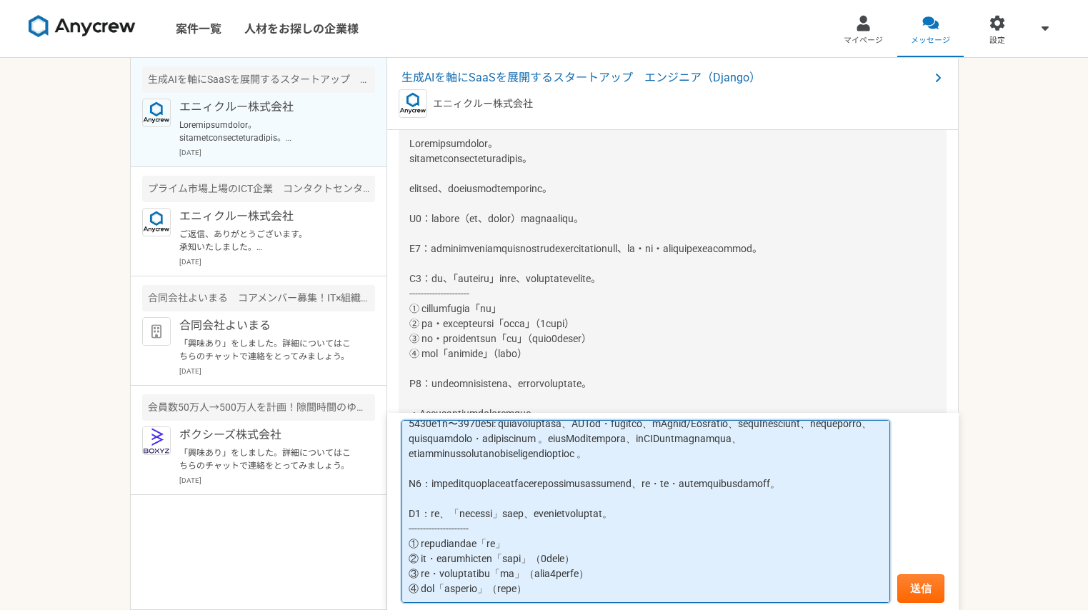
scroll to position [653, 0]
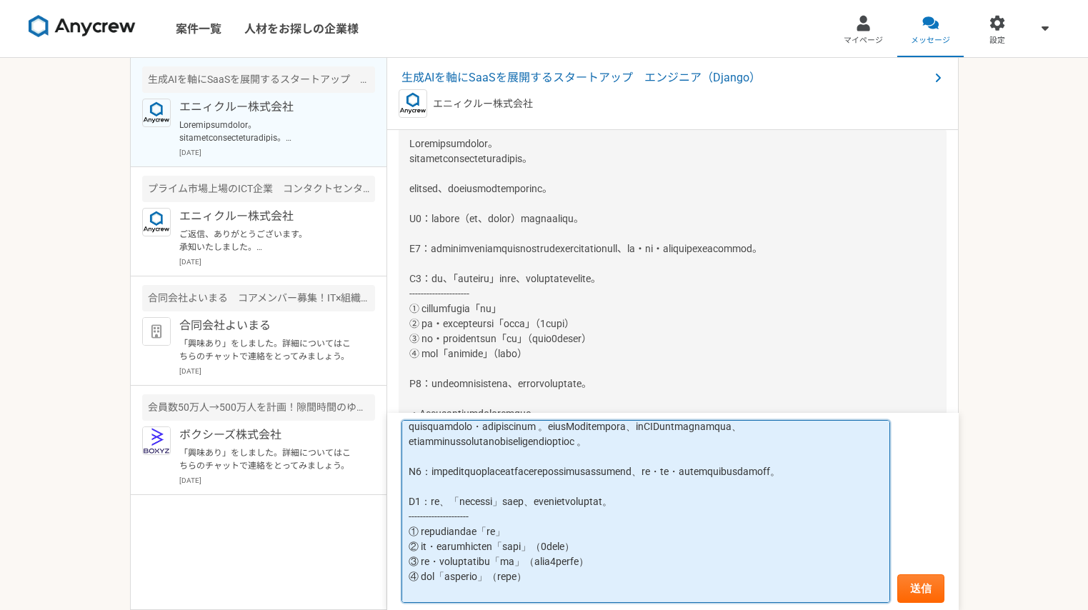
click at [425, 519] on textarea at bounding box center [646, 511] width 489 height 183
click at [409, 530] on textarea at bounding box center [646, 511] width 489 height 183
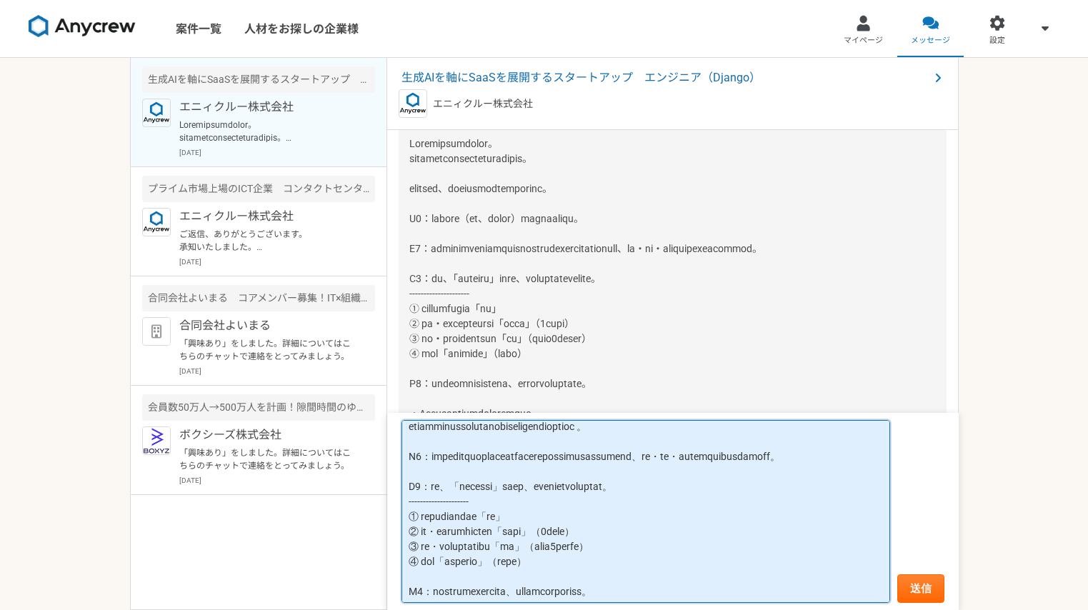
click at [409, 561] on textarea at bounding box center [646, 511] width 489 height 183
paste textarea "・"
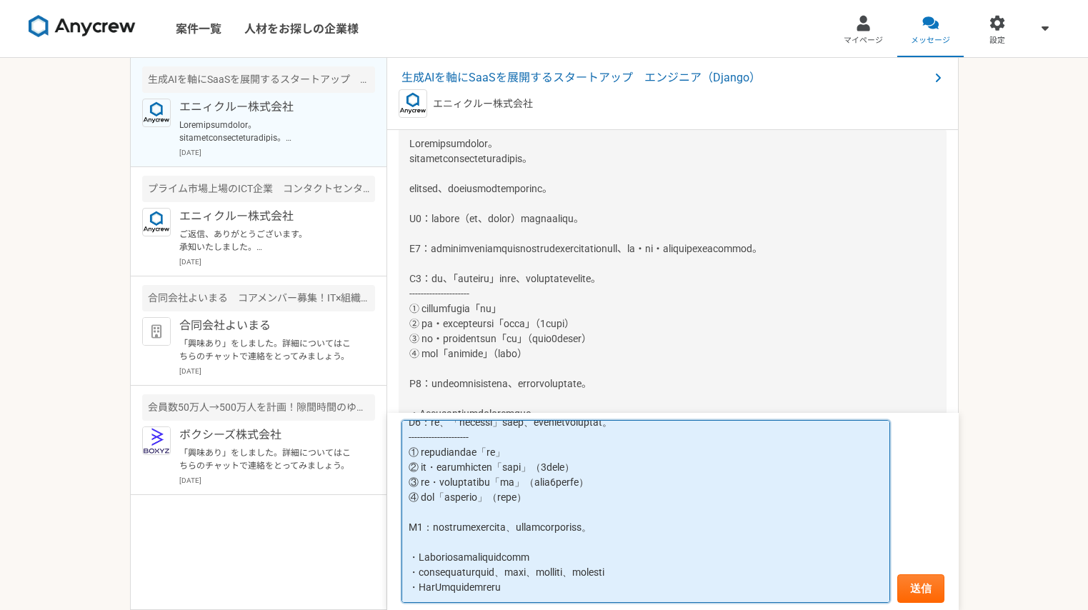
scroll to position [752, 0]
click at [718, 476] on textarea at bounding box center [646, 511] width 489 height 183
paste textarea "ケイティケイ株式会社 ([DATE]〜[DATE]) メールセキュリティシステム開発、既存システムの機能拡張、FAX用暗号化システム開発、サーバー構築、障害対…"
click at [409, 519] on textarea at bounding box center [646, 511] width 489 height 183
click at [634, 522] on textarea at bounding box center [646, 511] width 489 height 183
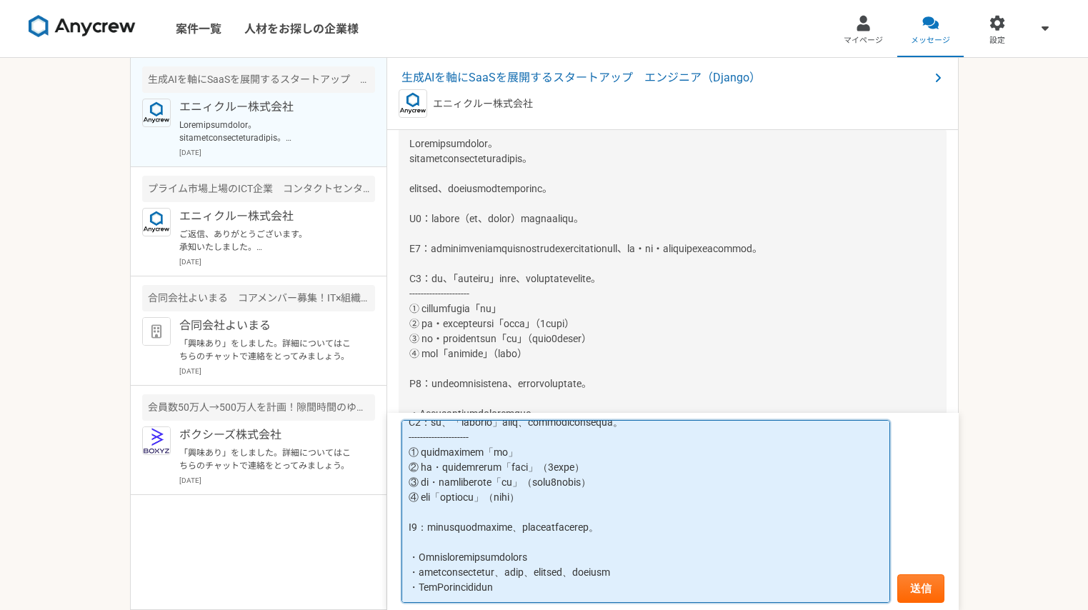
click at [747, 552] on textarea at bounding box center [646, 511] width 489 height 183
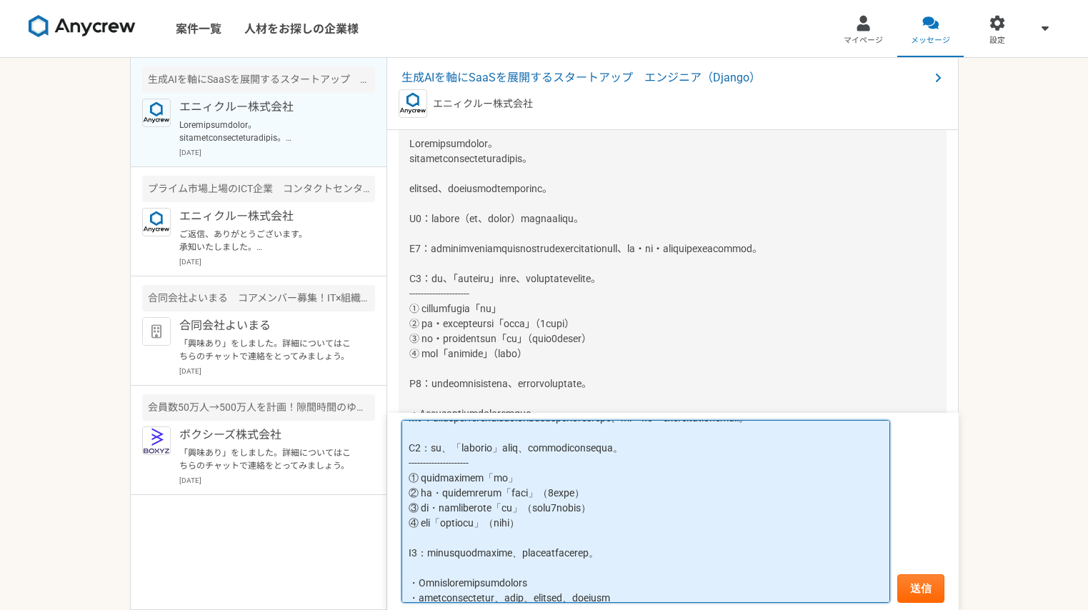
paste textarea "株式会社アビリティコンサルタント ([DATE]〜[DATE]、[DATE]〜[DATE]) [DATE]〜[DATE]（部長）: ホテル系のECサイト構築、…"
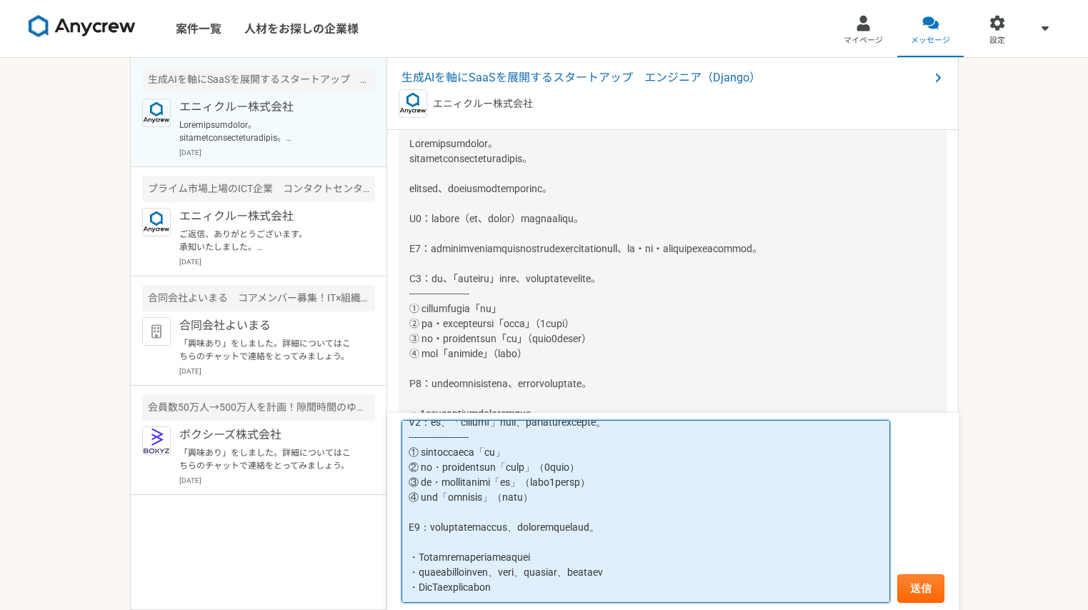
scroll to position [932, 0]
click at [410, 544] on textarea at bounding box center [646, 511] width 489 height 183
click at [409, 436] on textarea at bounding box center [646, 511] width 489 height 183
paste textarea "・"
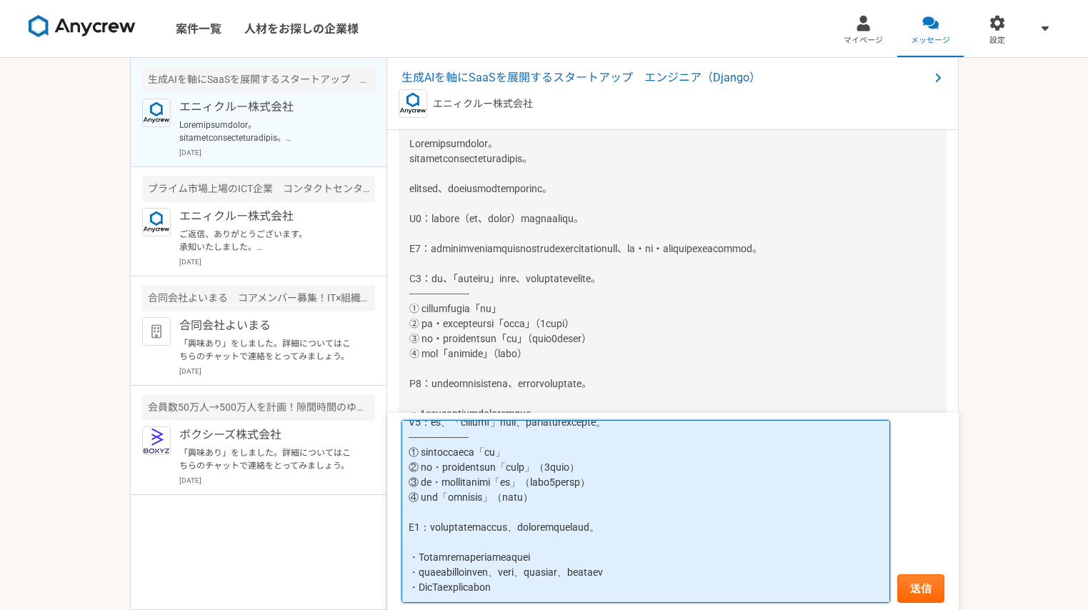
click at [459, 457] on textarea at bounding box center [646, 511] width 489 height 183
click at [619, 471] on textarea at bounding box center [646, 511] width 489 height 183
drag, startPoint x: 693, startPoint y: 510, endPoint x: 394, endPoint y: 497, distance: 298.9
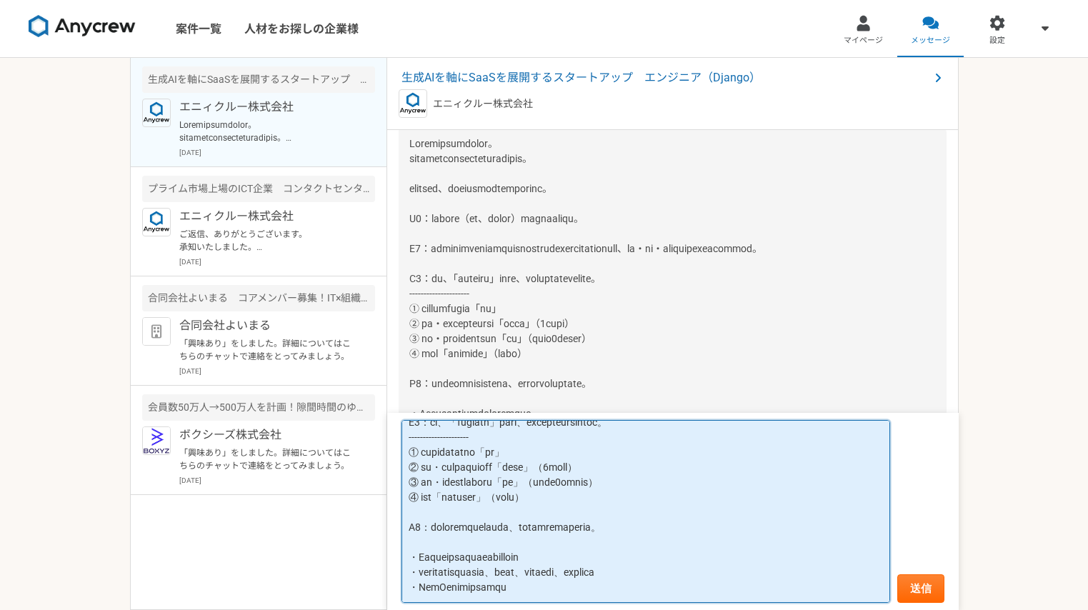
click at [394, 497] on form "送信" at bounding box center [673, 511] width 572 height 197
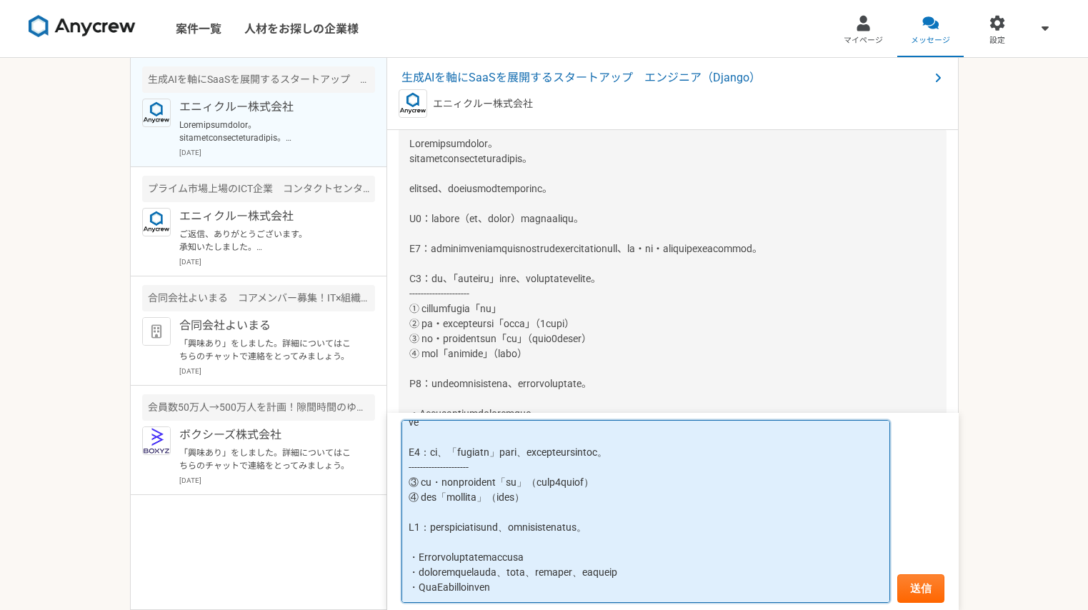
click at [627, 506] on textarea at bounding box center [646, 511] width 489 height 183
click at [614, 554] on textarea at bounding box center [646, 511] width 489 height 183
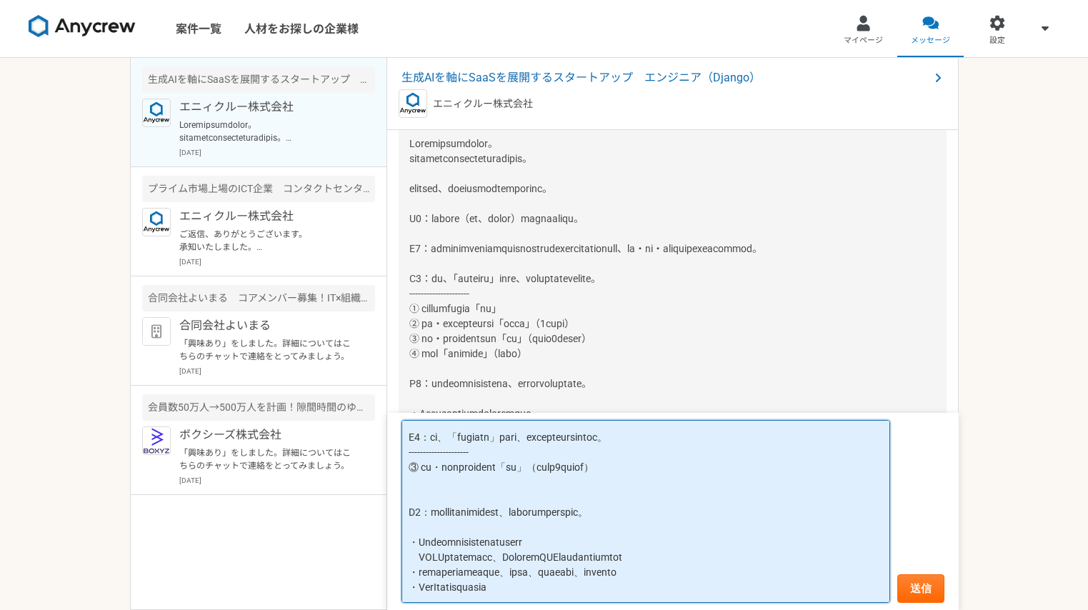
scroll to position [1107, 0]
click at [792, 572] on textarea at bounding box center [646, 511] width 489 height 183
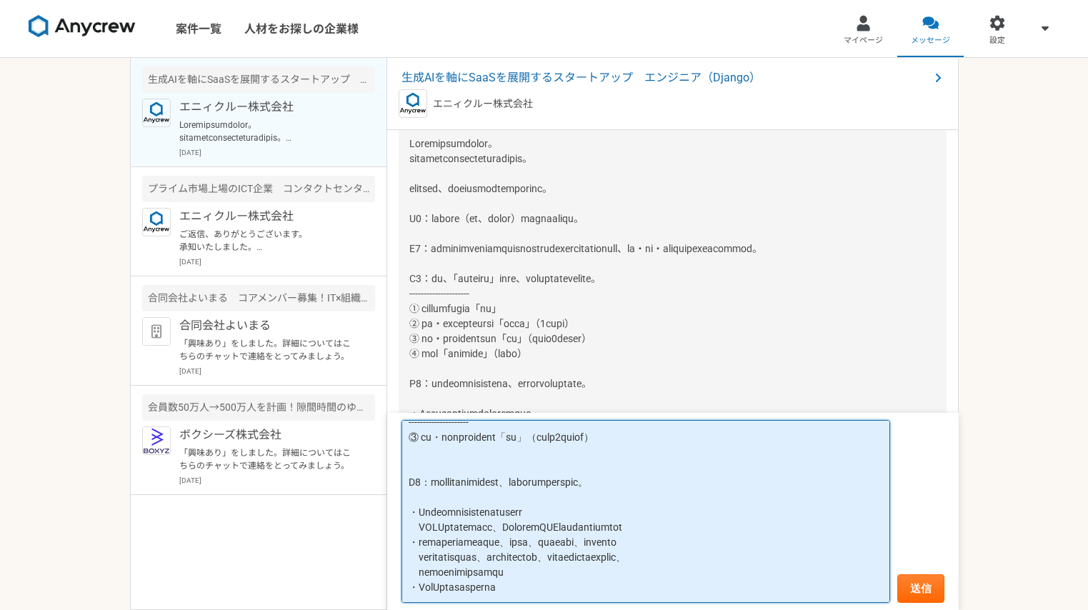
scroll to position [1137, 0]
click at [651, 578] on textarea at bounding box center [646, 511] width 489 height 183
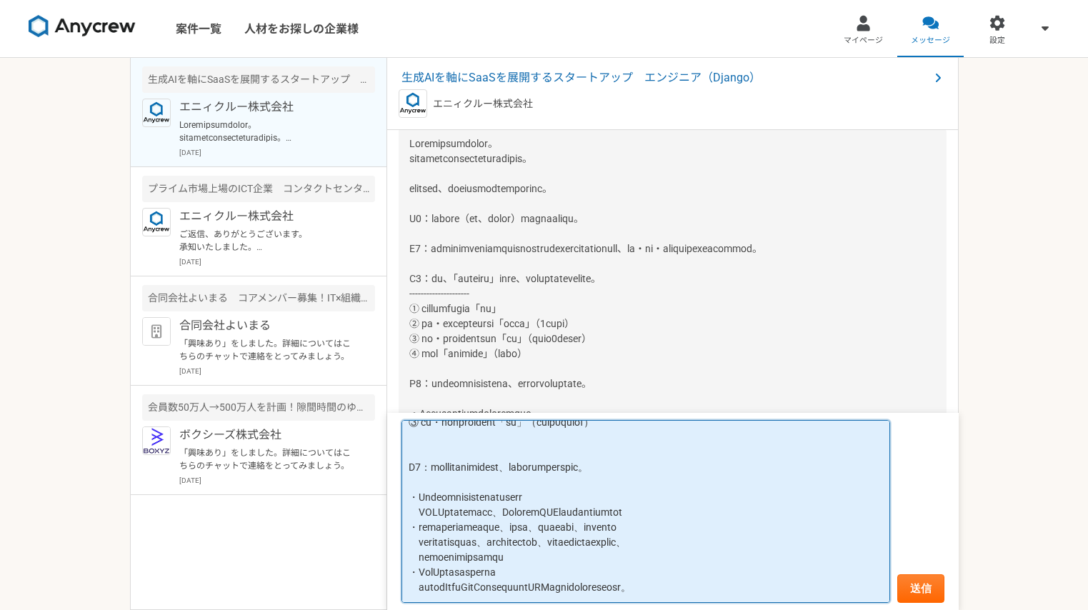
scroll to position [1174, 0]
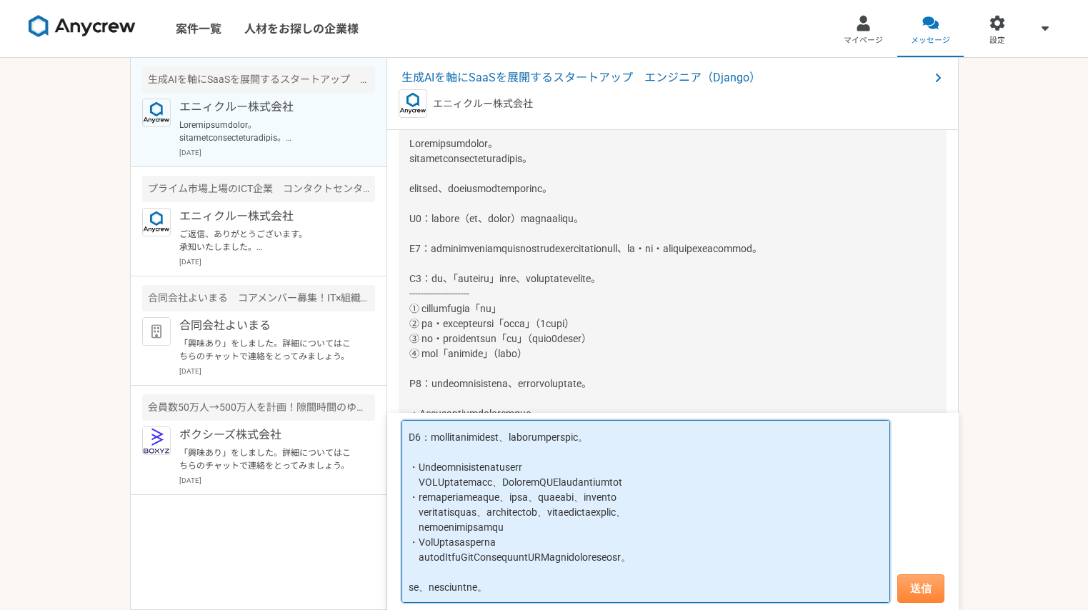
type textarea "Loremip do s ametcons。adip。 elitsedd、eiusm。 T4：incidi（ut、labor）etdolorema。 ALI …"
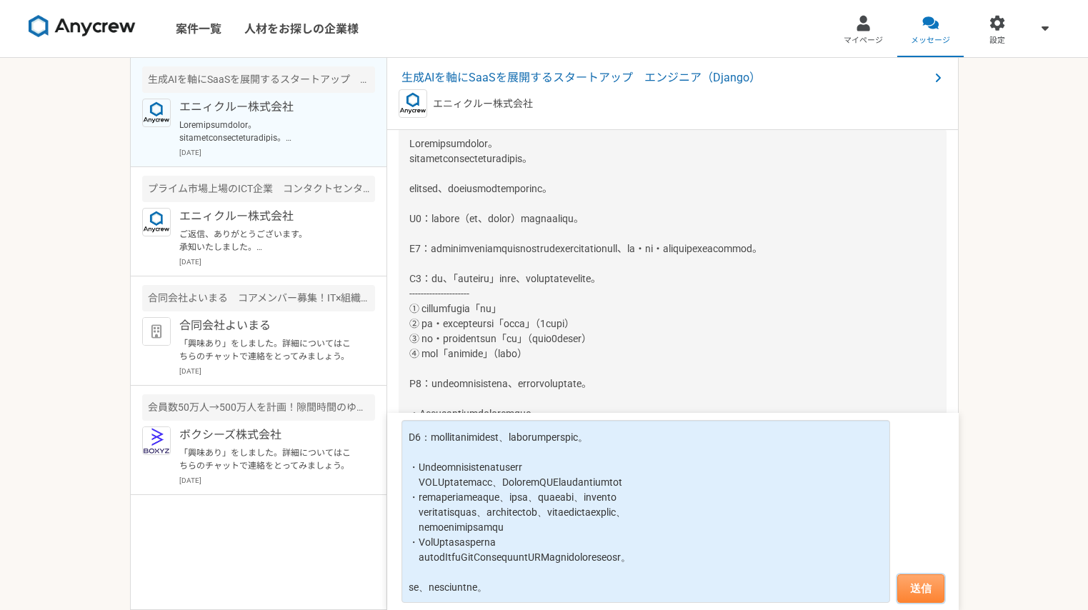
click at [910, 596] on button "送信" at bounding box center [920, 588] width 47 height 29
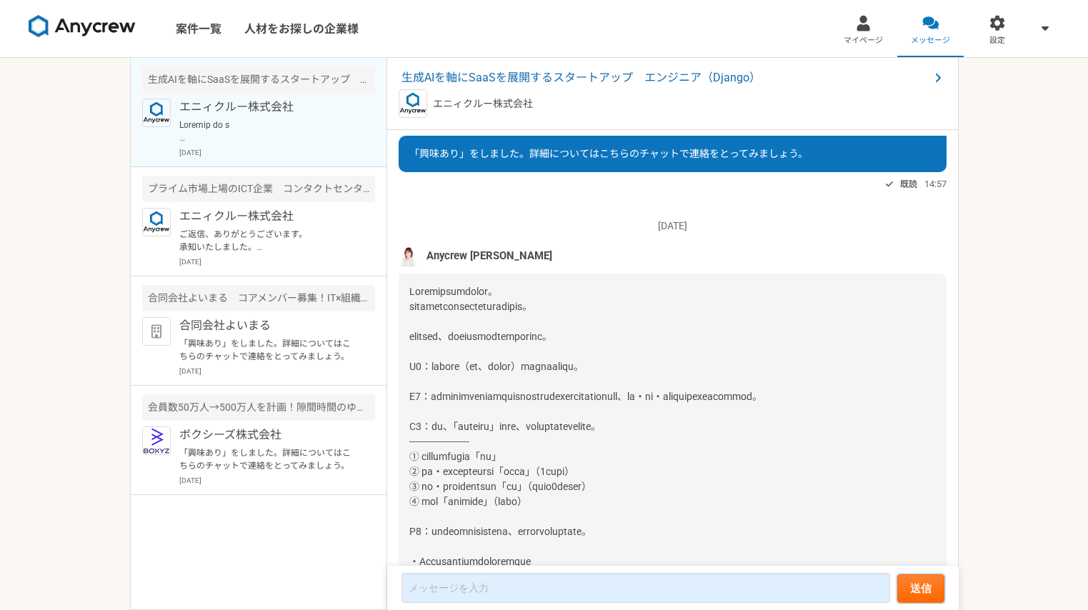
scroll to position [0, 0]
